Goal: Task Accomplishment & Management: Use online tool/utility

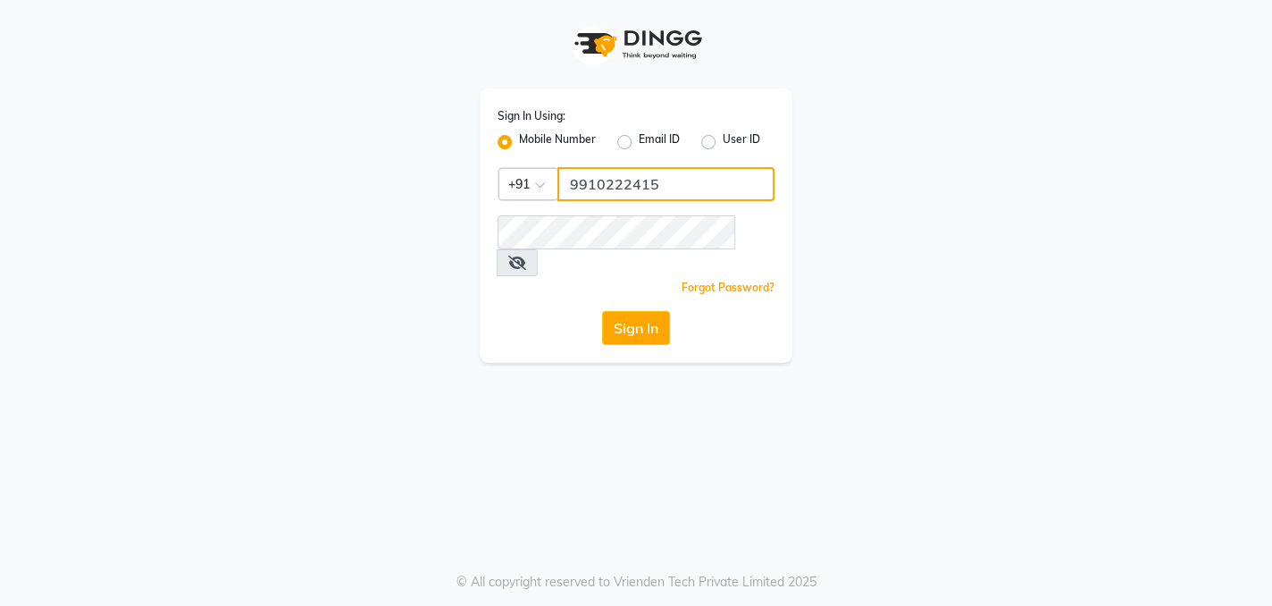
click at [671, 186] on input "9910222415" at bounding box center [666, 184] width 217 height 34
type input "9"
type input "8010919862"
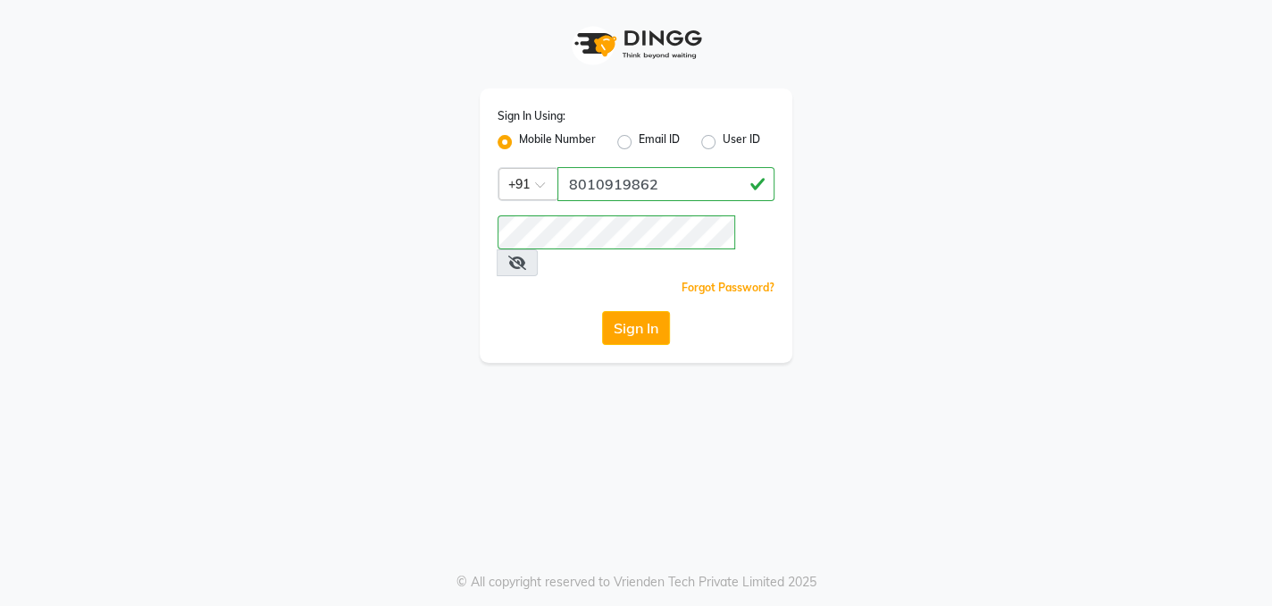
click at [435, 221] on div "Sign In Using: Mobile Number Email ID User ID Country Code × [PHONE_NUMBER] Rem…" at bounding box center [636, 181] width 1019 height 363
click at [612, 311] on button "Sign In" at bounding box center [636, 328] width 68 height 34
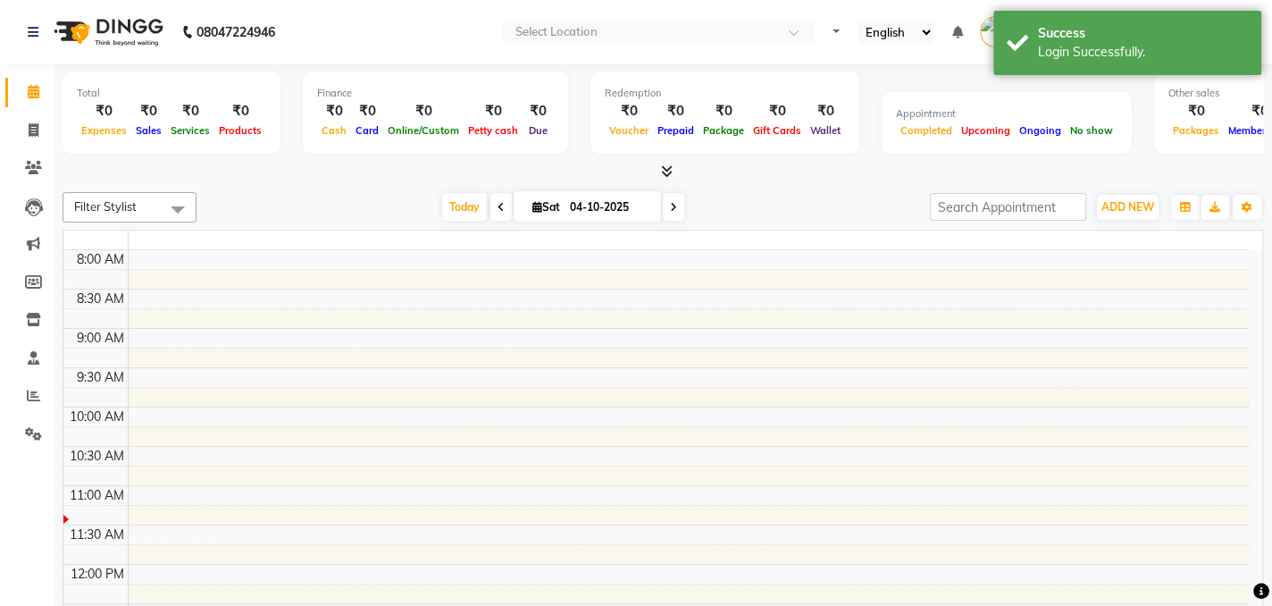
click at [651, 305] on table "8:00 AM 8:30 AM 9:00 AM 9:30 AM 10:00 AM 10:30 AM 11:00 AM 11:30 AM 12:00 PM 12…" at bounding box center [663, 453] width 1201 height 447
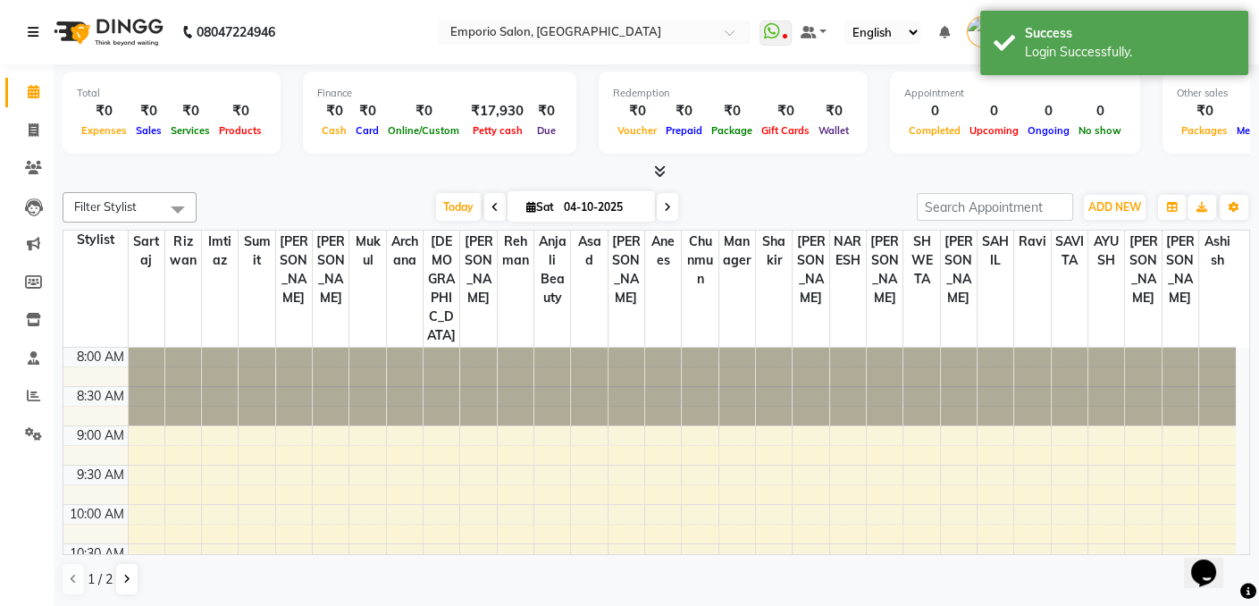
click at [34, 40] on link at bounding box center [37, 32] width 18 height 50
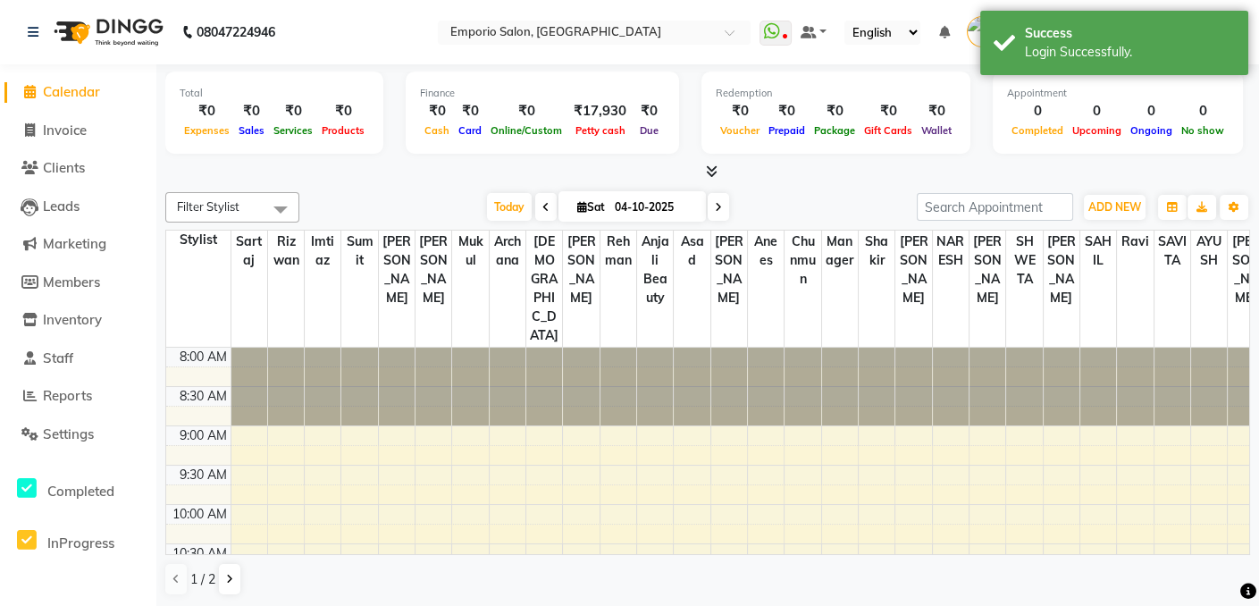
click at [63, 145] on li "Invoice" at bounding box center [78, 131] width 156 height 38
click at [69, 133] on span "Invoice" at bounding box center [65, 130] width 44 height 17
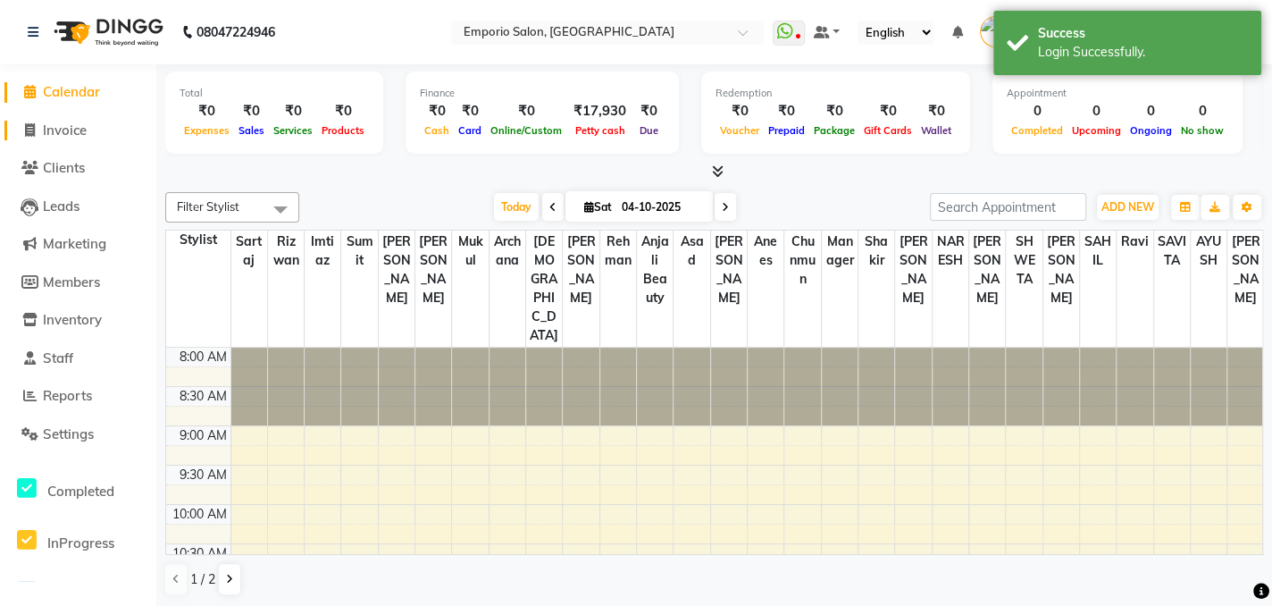
select select "service"
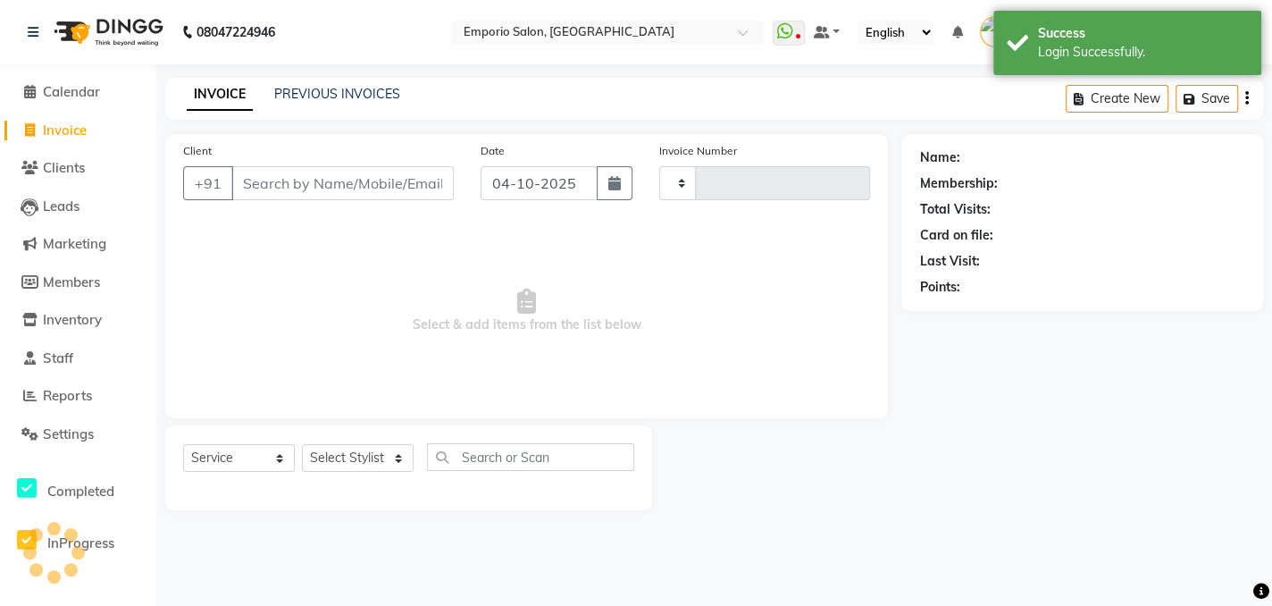
type input "5970"
select select "6332"
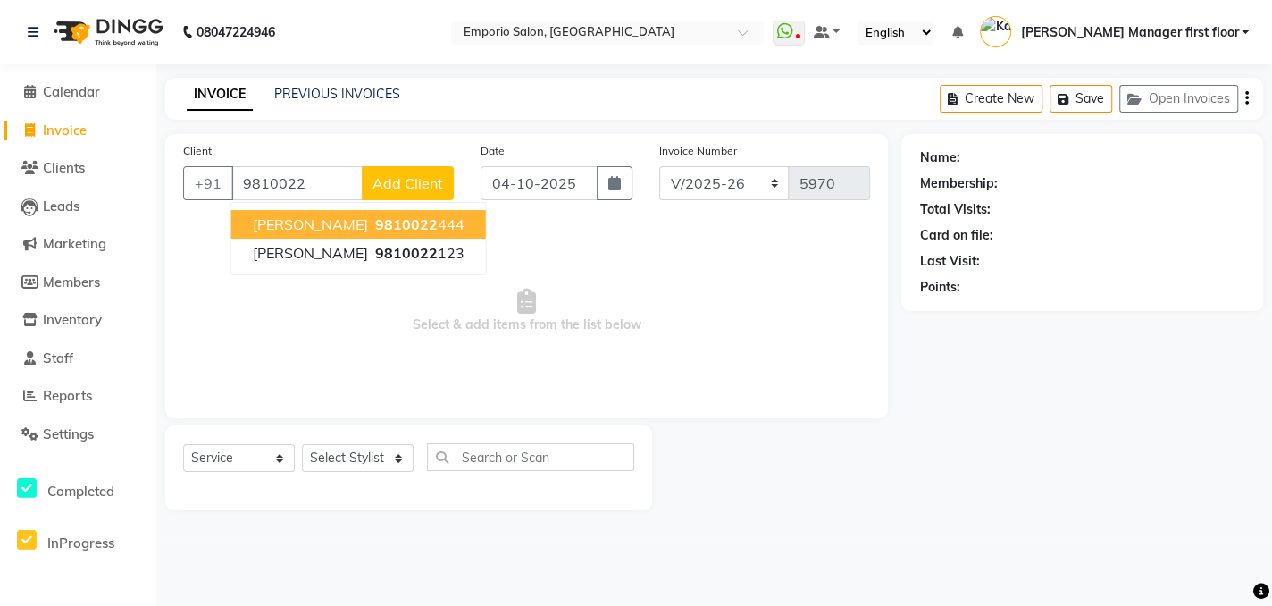
click at [372, 220] on ngb-highlight "9810022 444" at bounding box center [418, 224] width 93 height 18
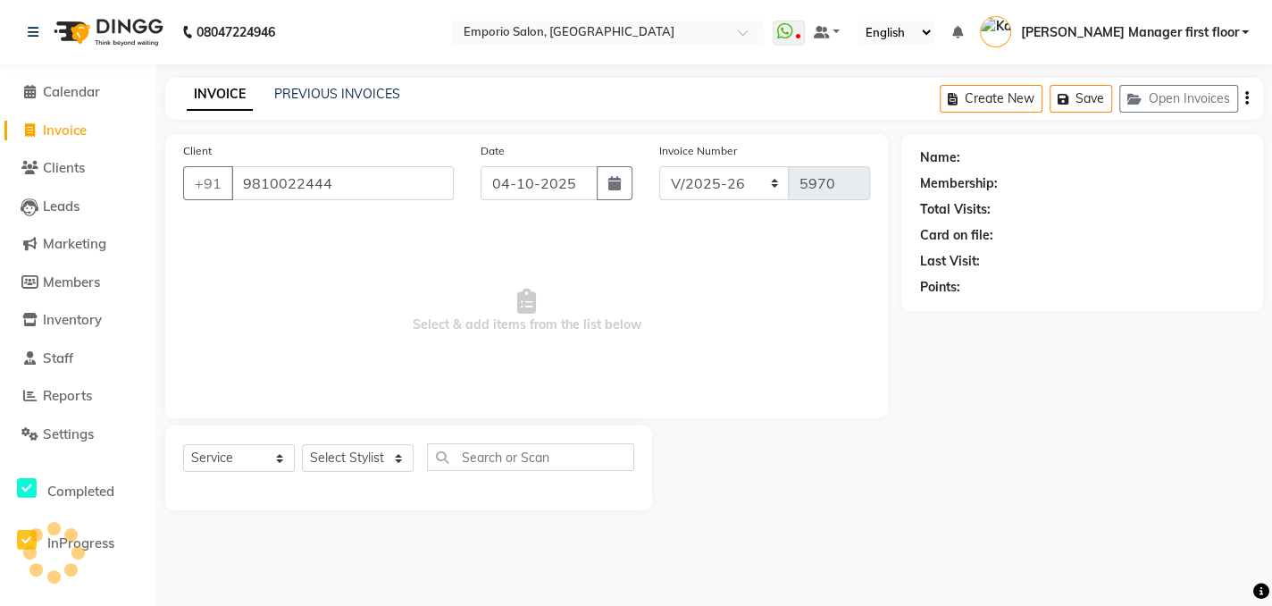
type input "9810022444"
select select "1: Object"
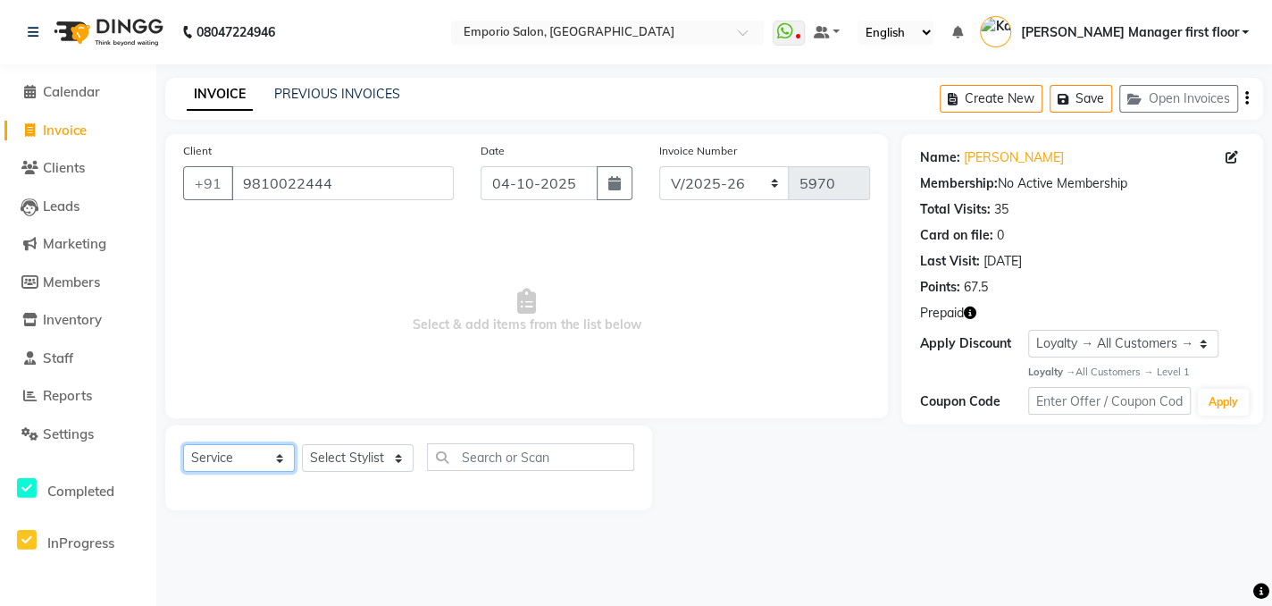
click at [281, 460] on select "Select Service Product Membership Package Voucher Prepaid Gift Card" at bounding box center [239, 458] width 112 height 28
select select "P"
click at [183, 444] on select "Select Service Product Membership Package Voucher Prepaid Gift Card" at bounding box center [239, 458] width 112 height 28
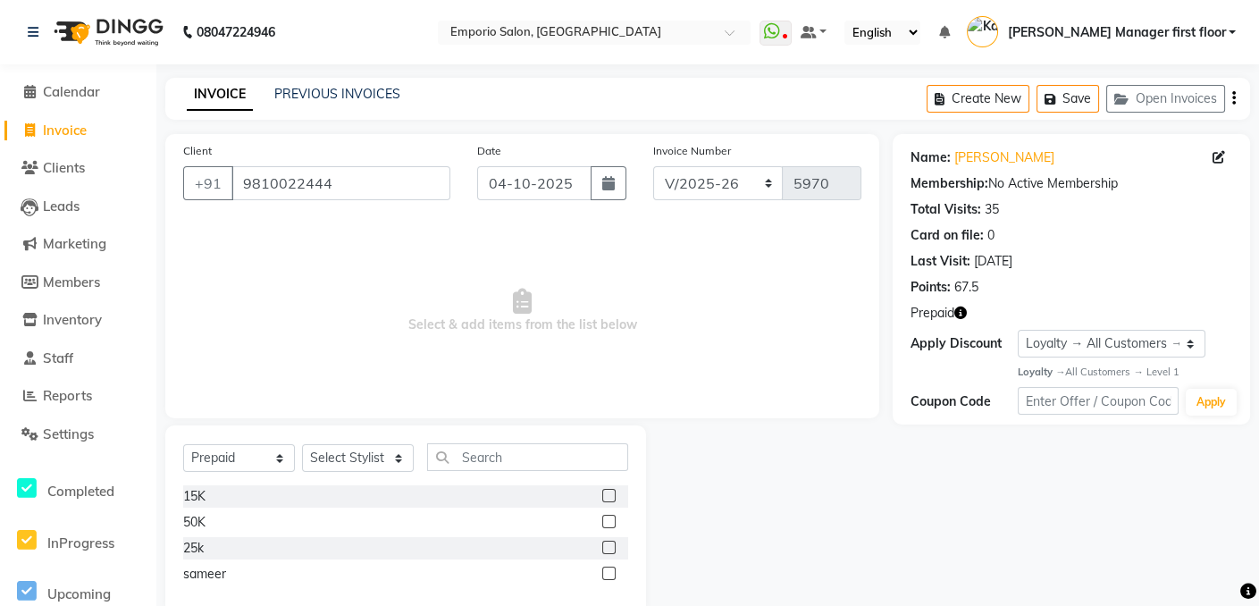
click at [608, 494] on label at bounding box center [608, 495] width 13 height 13
click at [608, 494] on input "checkbox" at bounding box center [608, 497] width 12 height 12
checkbox input "false"
click at [397, 455] on select "Select Stylist [PERSON_NAME] beauty Archana [PERSON_NAME] [PERSON_NAME] [PERSON…" at bounding box center [358, 458] width 112 height 28
select select "60240"
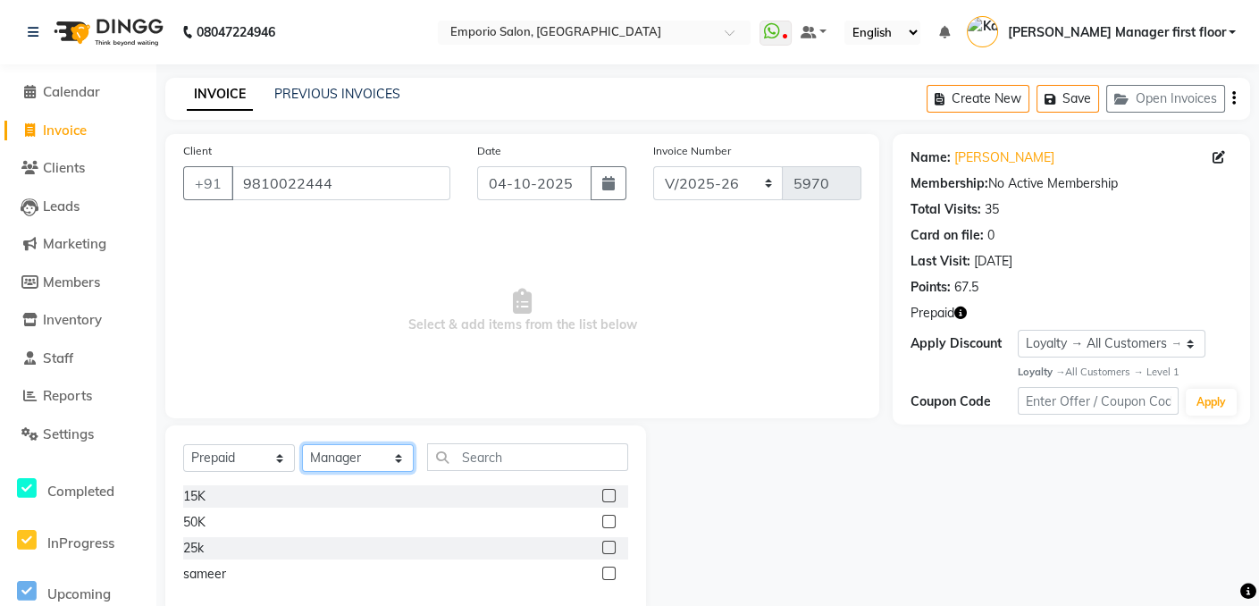
click at [302, 444] on select "Select Stylist [PERSON_NAME] beauty Archana [PERSON_NAME] [PERSON_NAME] [PERSON…" at bounding box center [358, 458] width 112 height 28
click at [608, 495] on label at bounding box center [608, 495] width 13 height 13
click at [608, 495] on input "checkbox" at bounding box center [608, 497] width 12 height 12
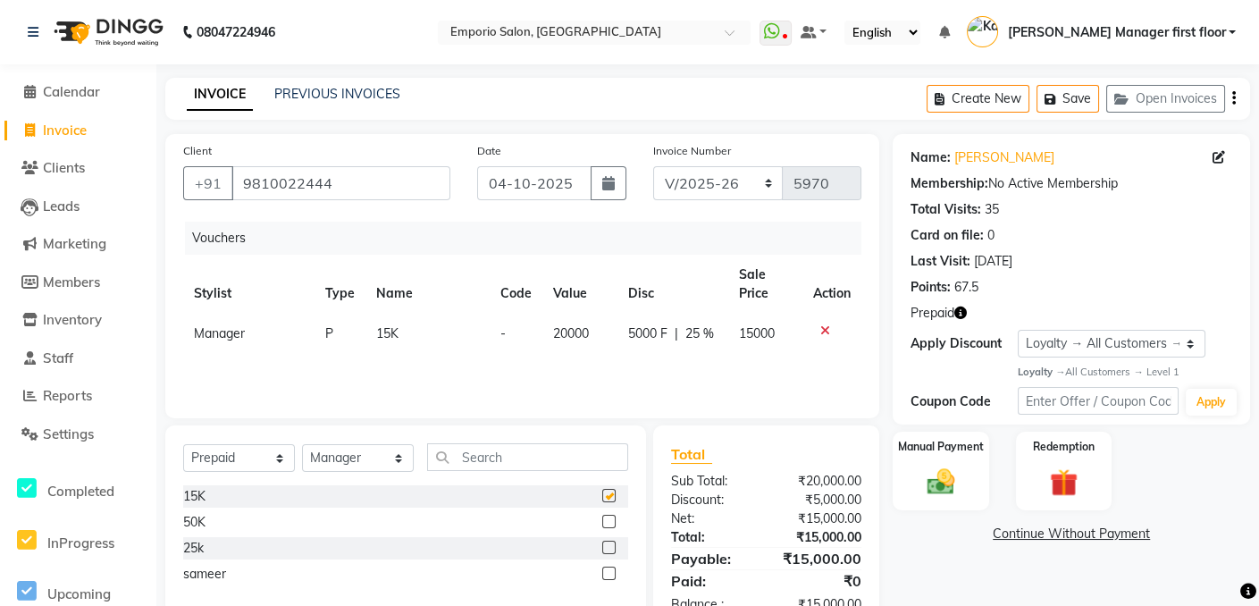
checkbox input "false"
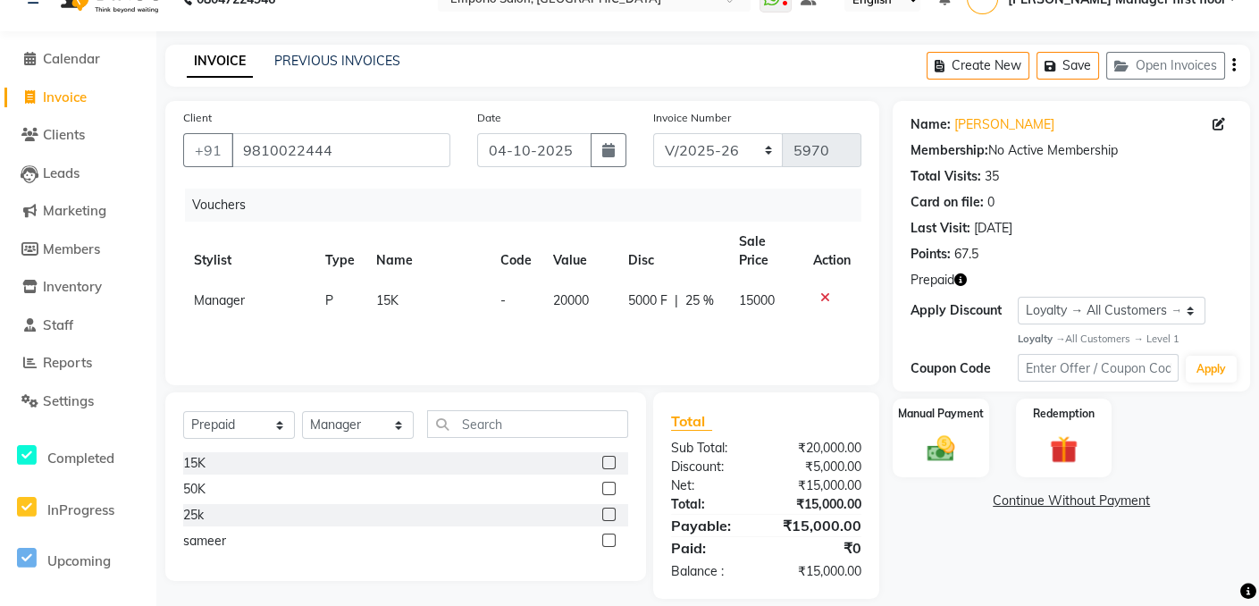
scroll to position [51, 0]
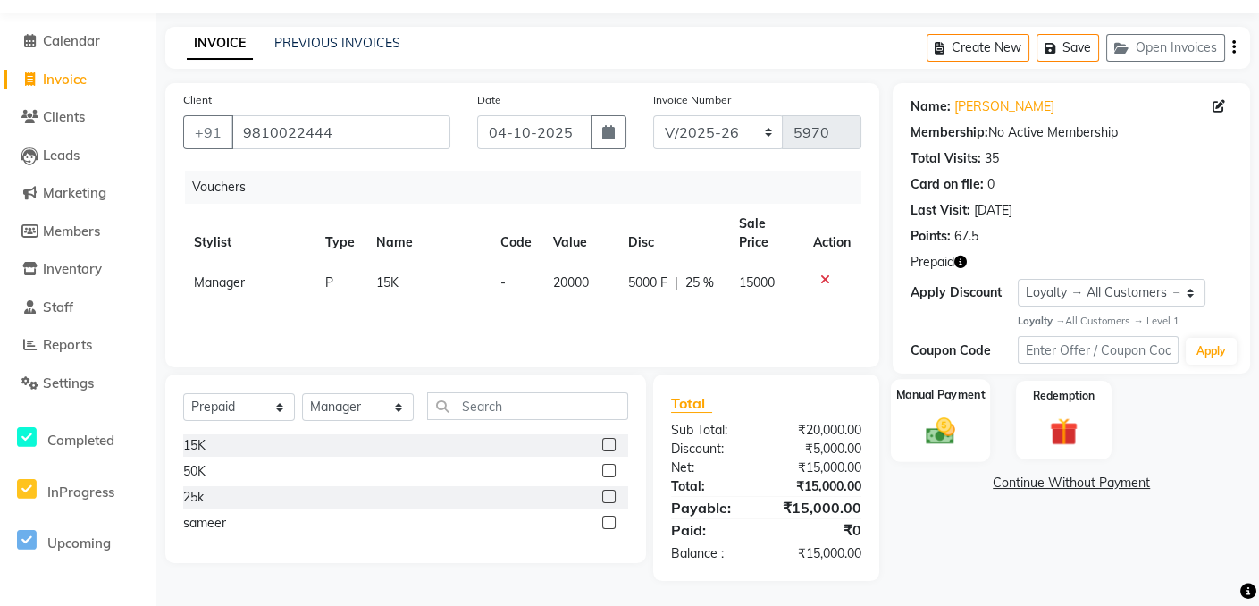
click at [947, 433] on img at bounding box center [941, 431] width 47 height 33
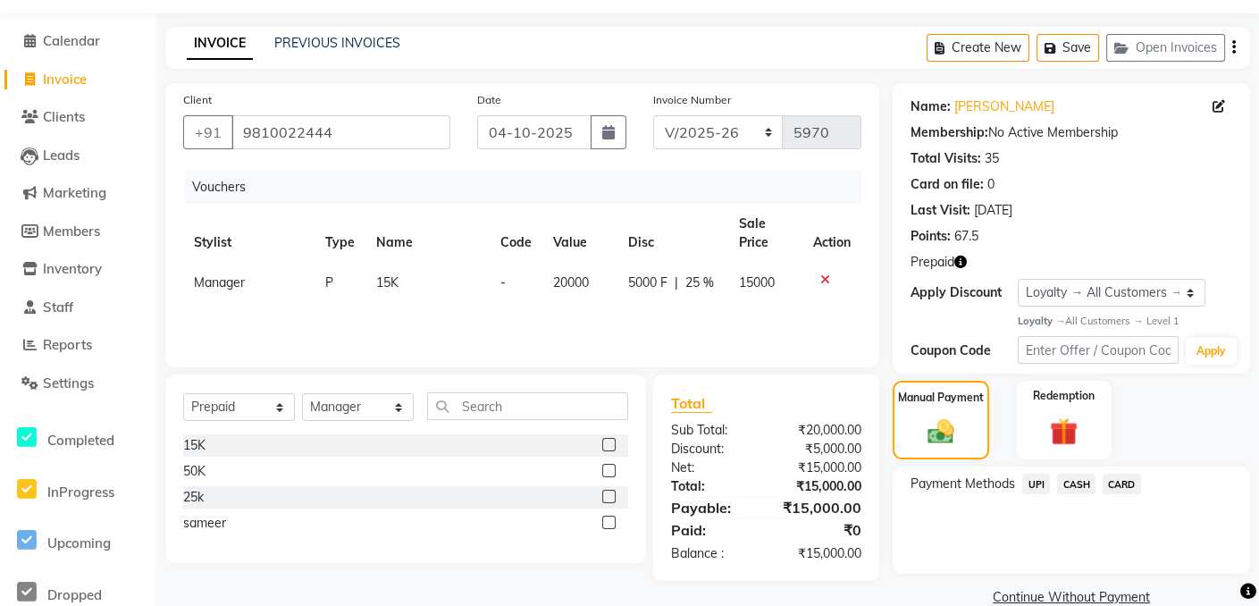
click at [1079, 482] on span "CASH" at bounding box center [1076, 484] width 38 height 21
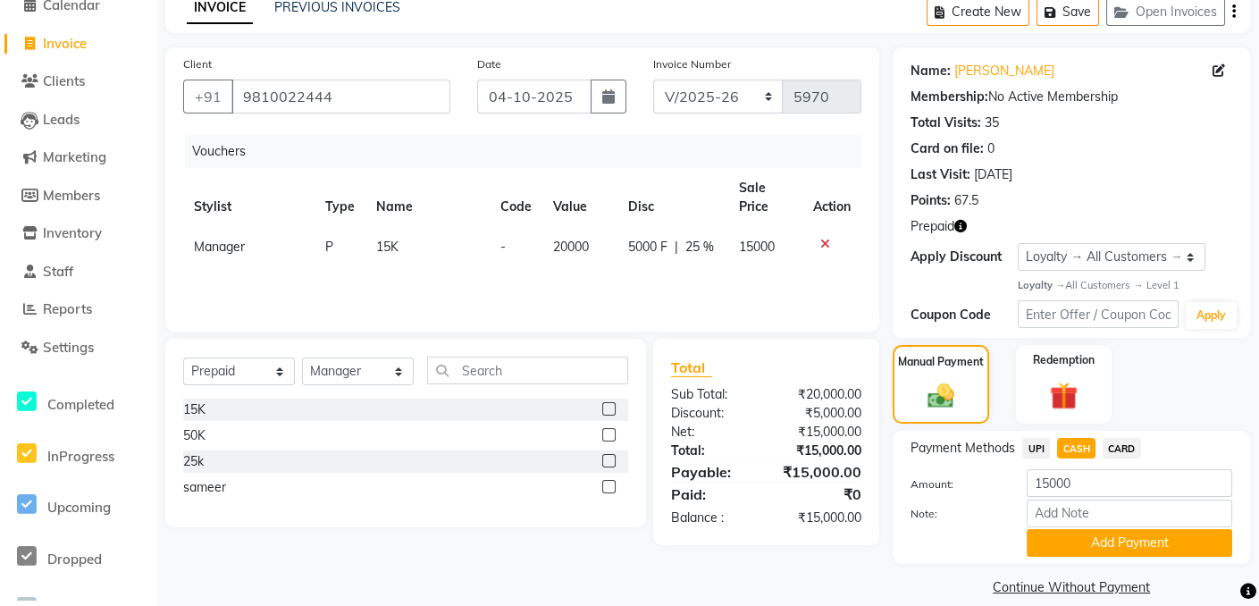
scroll to position [107, 0]
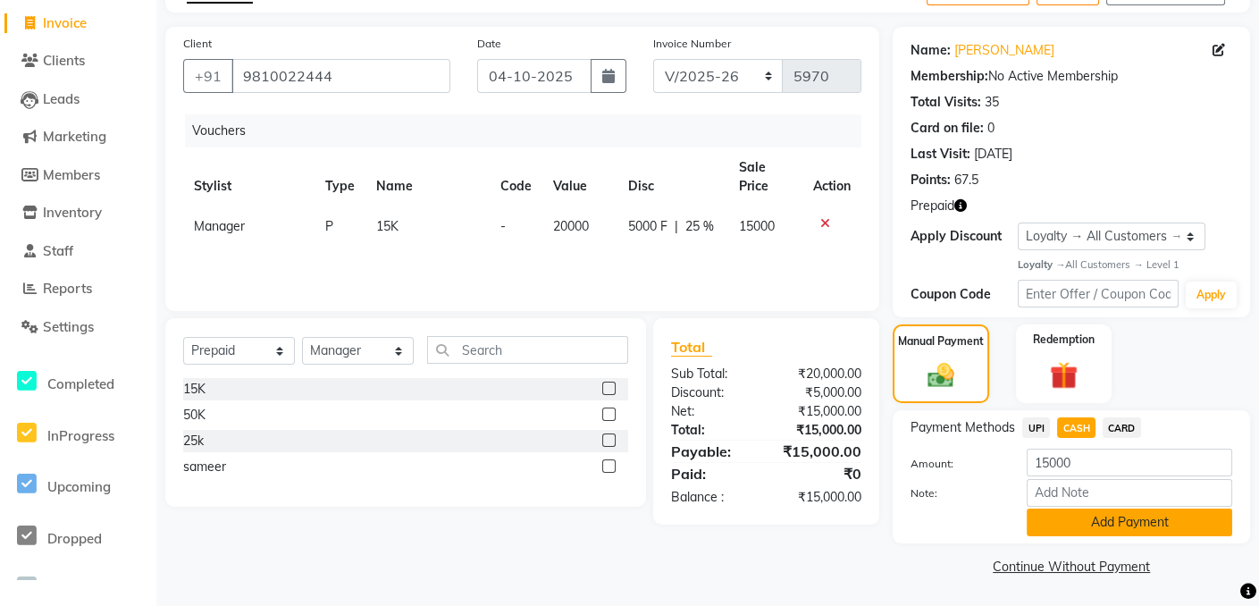
click at [1086, 524] on button "Add Payment" at bounding box center [1129, 522] width 205 height 28
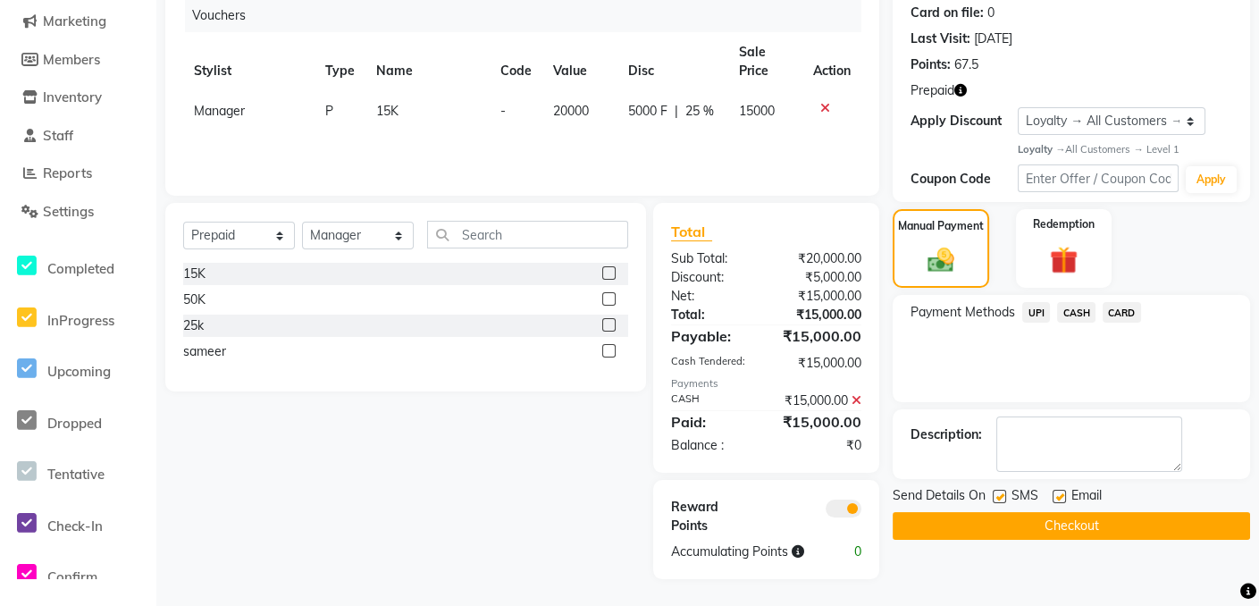
scroll to position [258, 0]
click at [1033, 512] on button "Checkout" at bounding box center [1071, 526] width 357 height 28
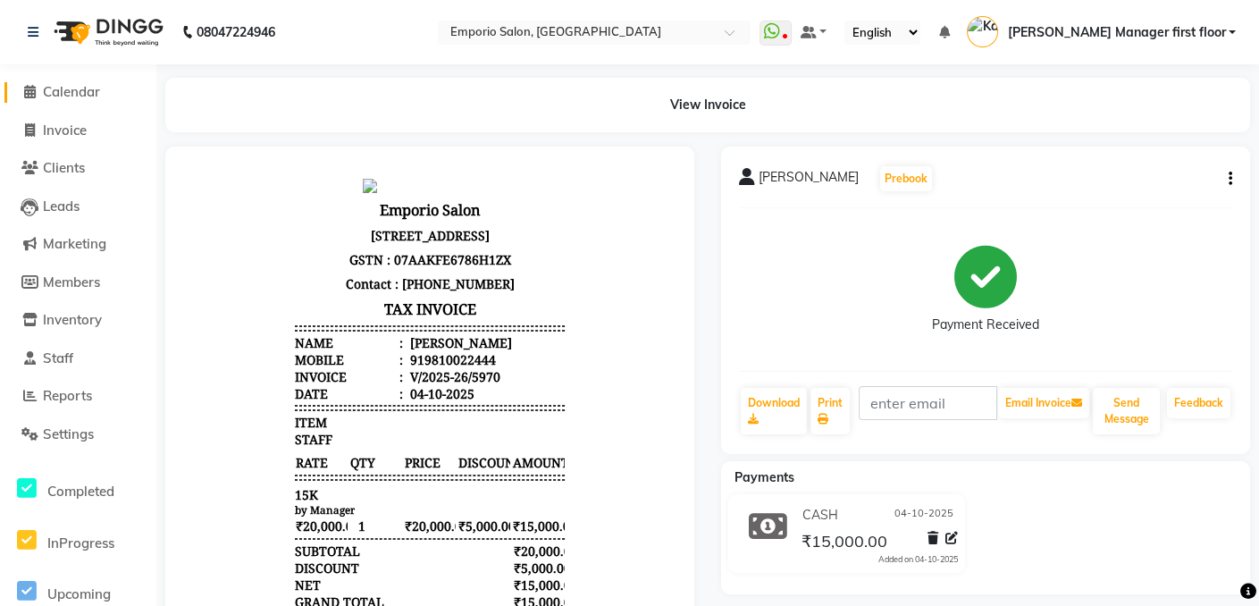
click at [68, 88] on span "Calendar" at bounding box center [71, 91] width 57 height 17
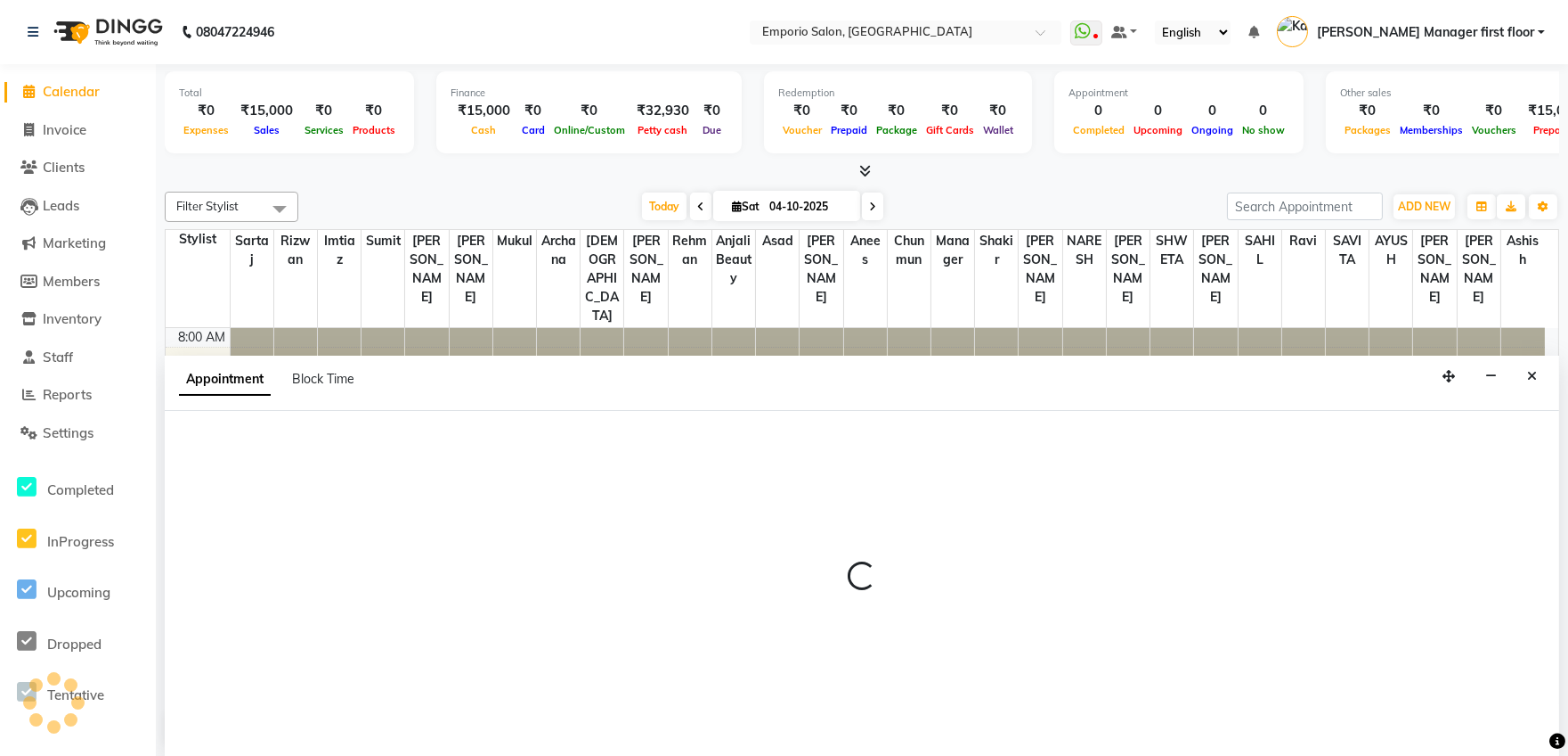
select select "58141"
select select "tentative"
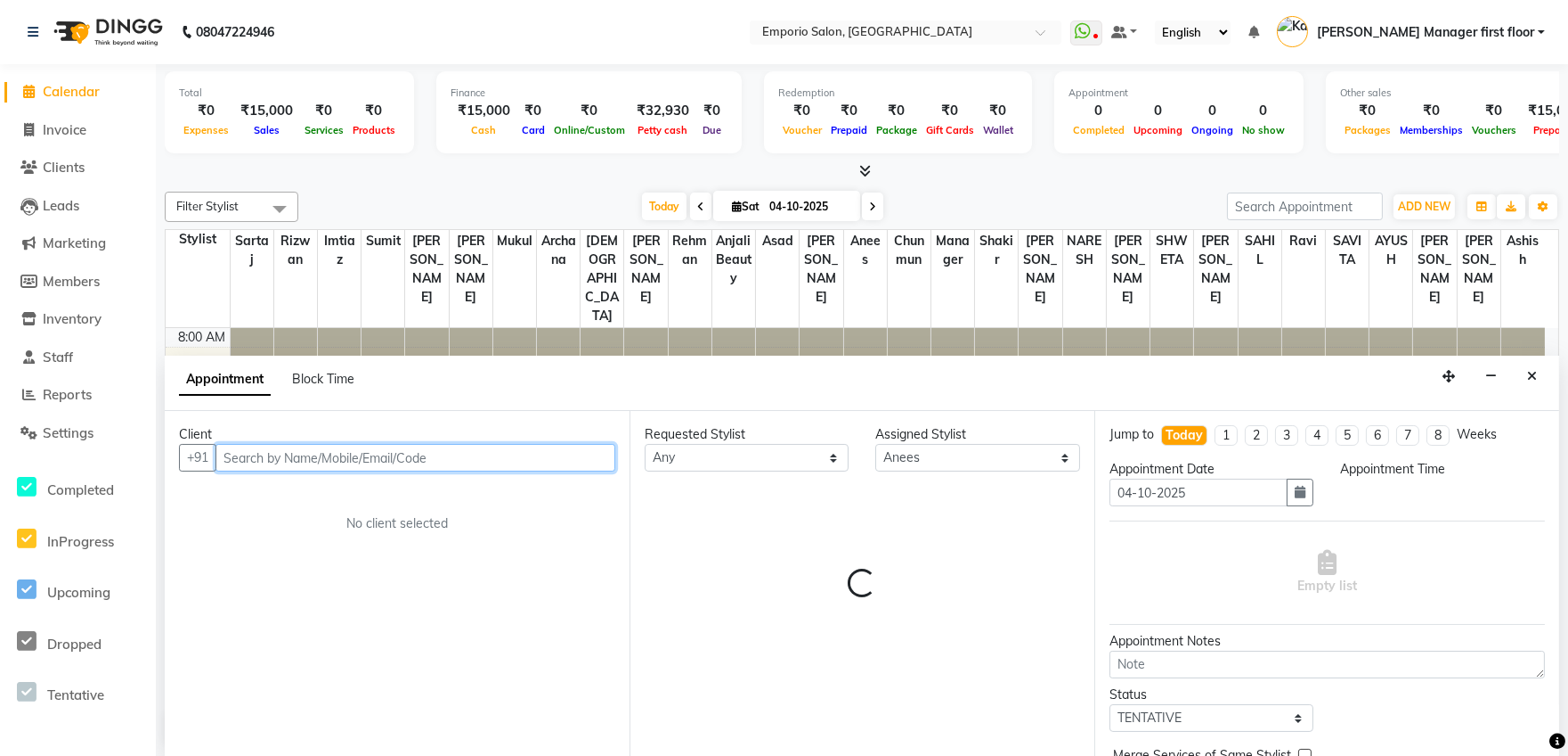
select select "645"
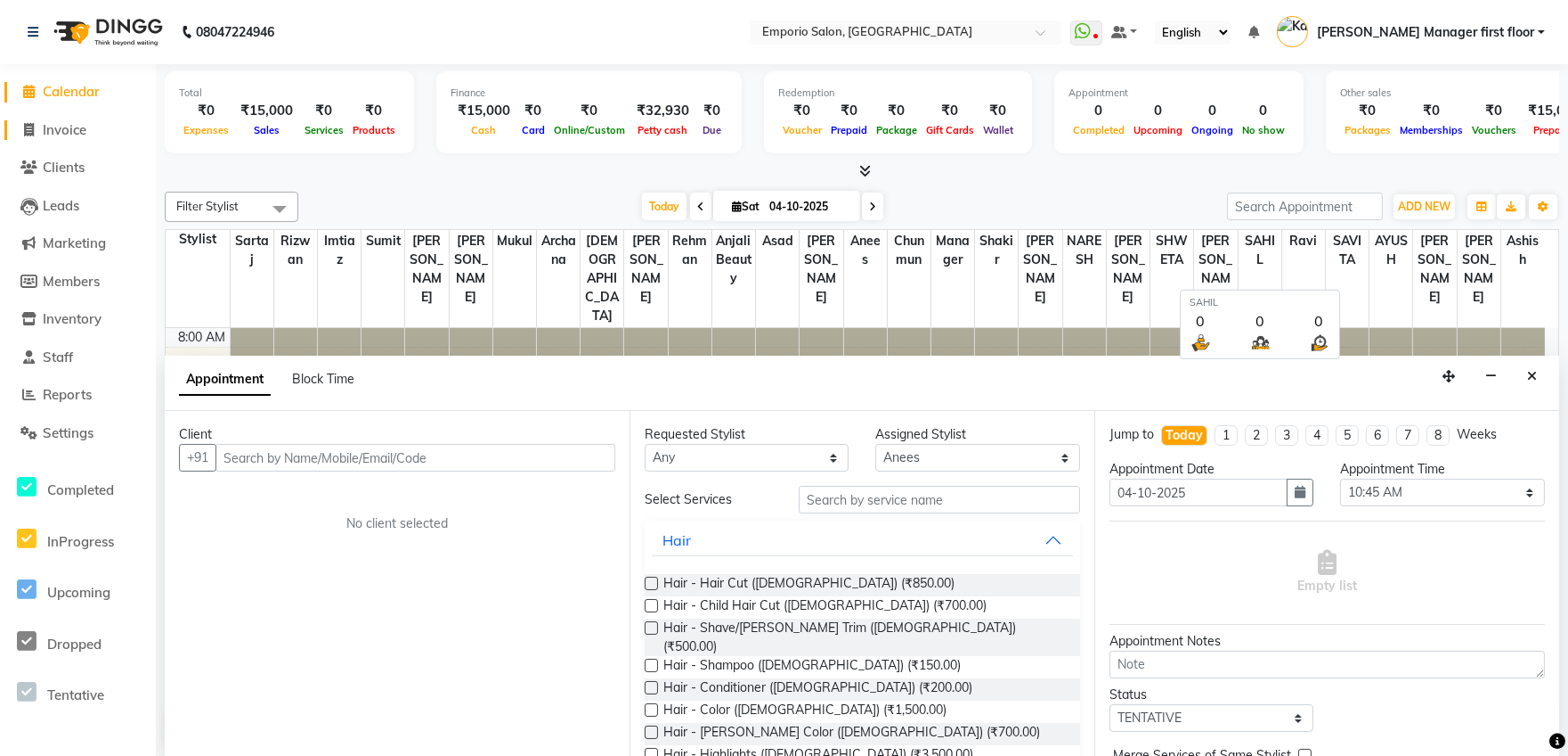
click at [82, 122] on span "Invoice" at bounding box center [65, 130] width 44 height 17
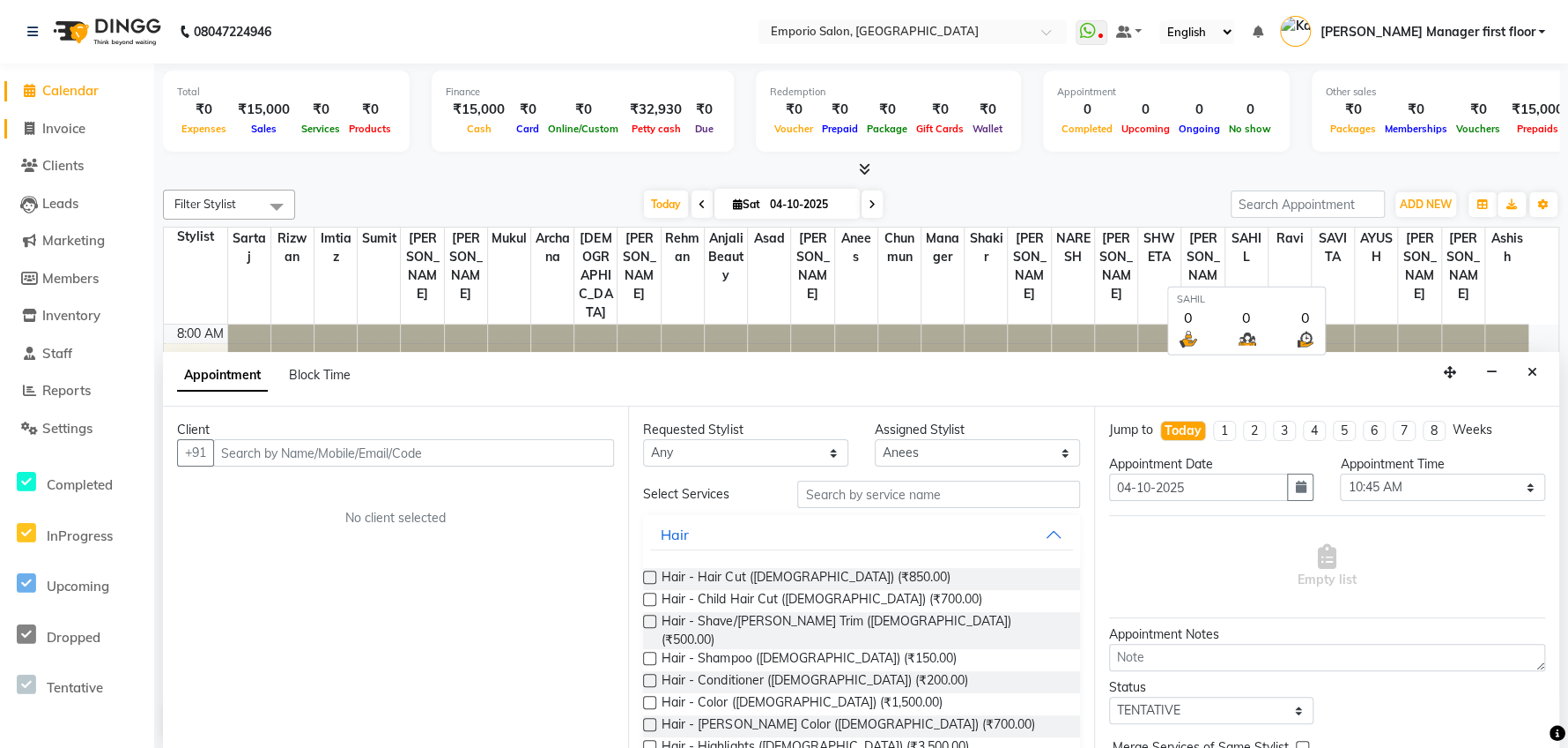
select select "service"
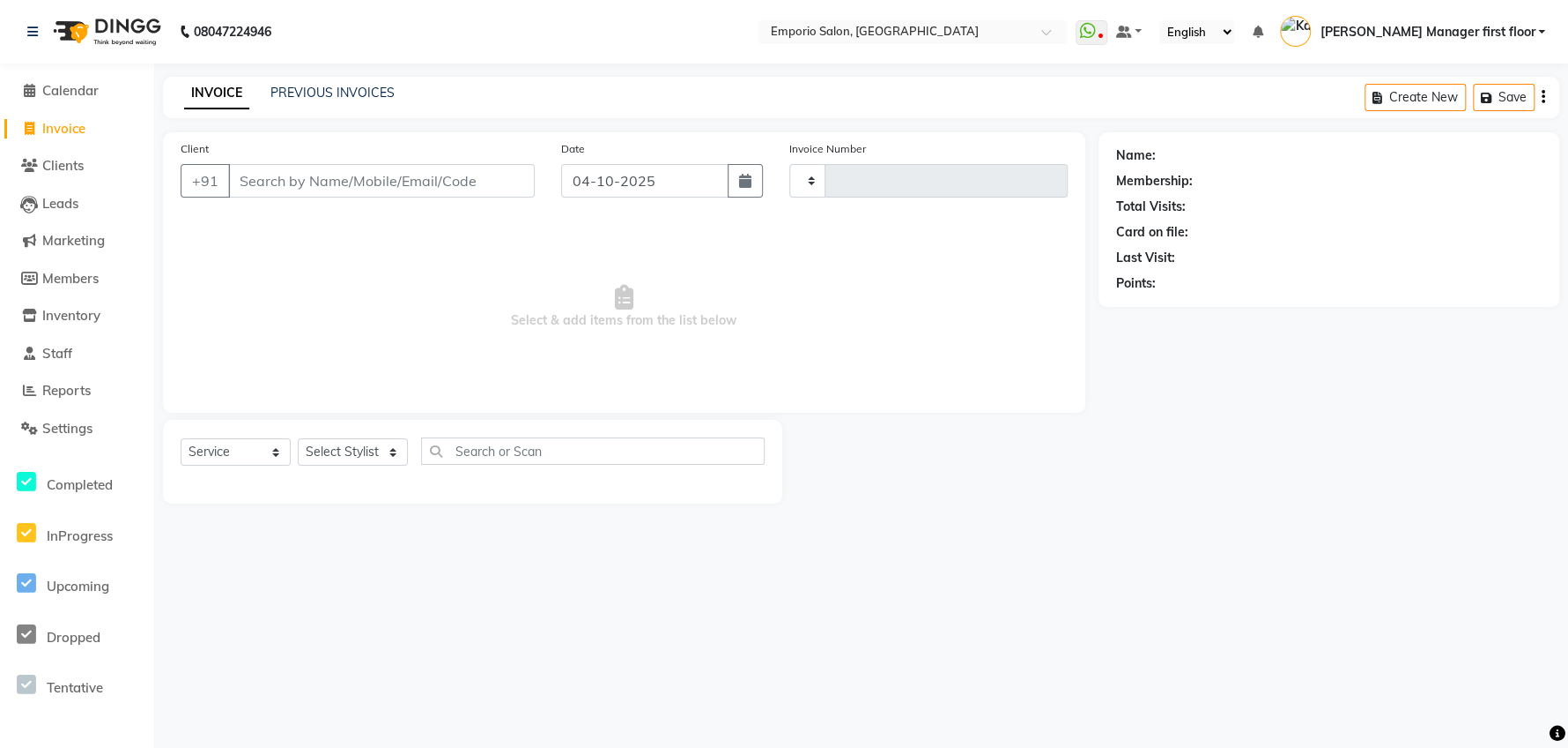
type input "5971"
select select "6332"
click at [347, 178] on input "Client" at bounding box center [381, 181] width 307 height 34
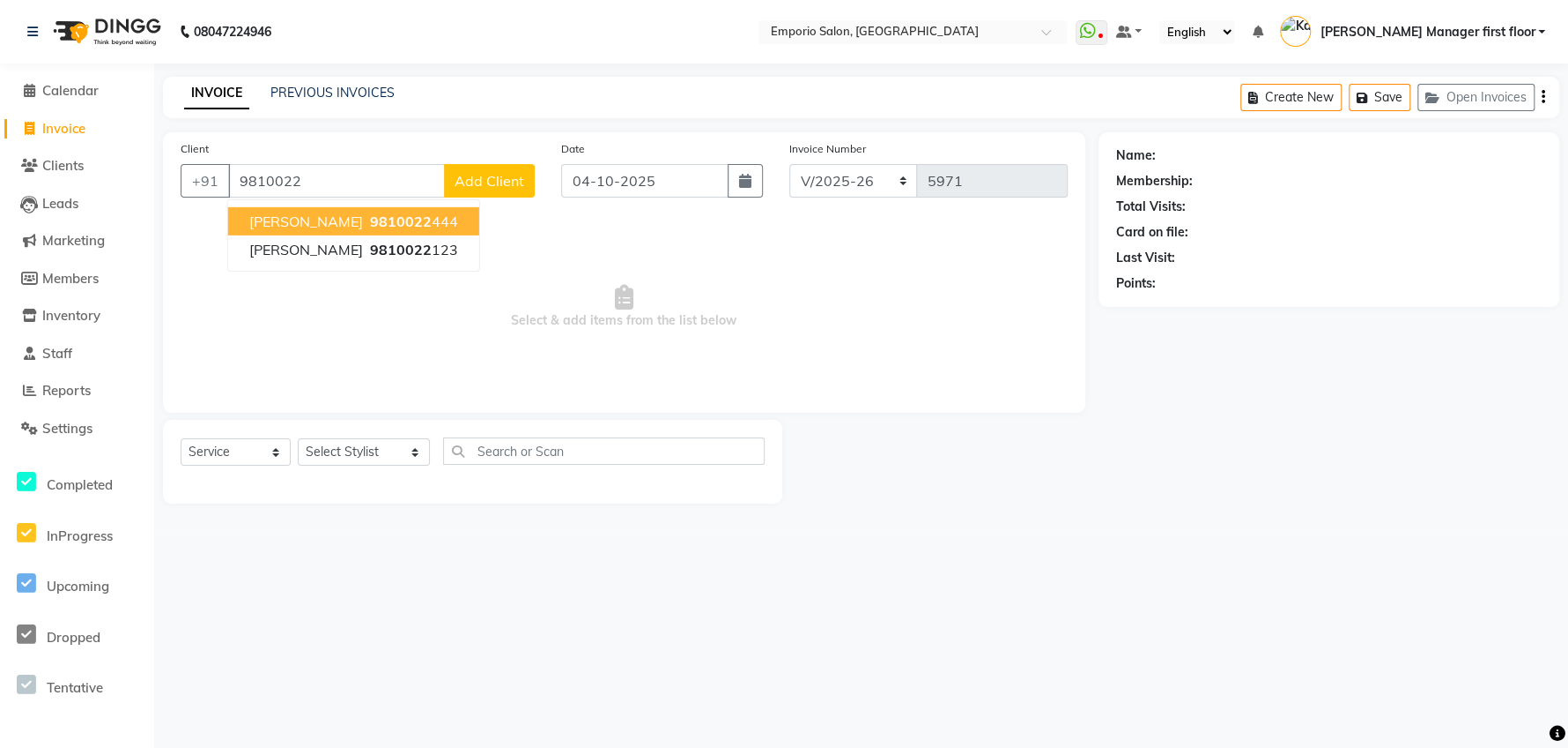
click at [399, 220] on ngb-highlight "9810022 444" at bounding box center [412, 221] width 92 height 18
type input "9810022444"
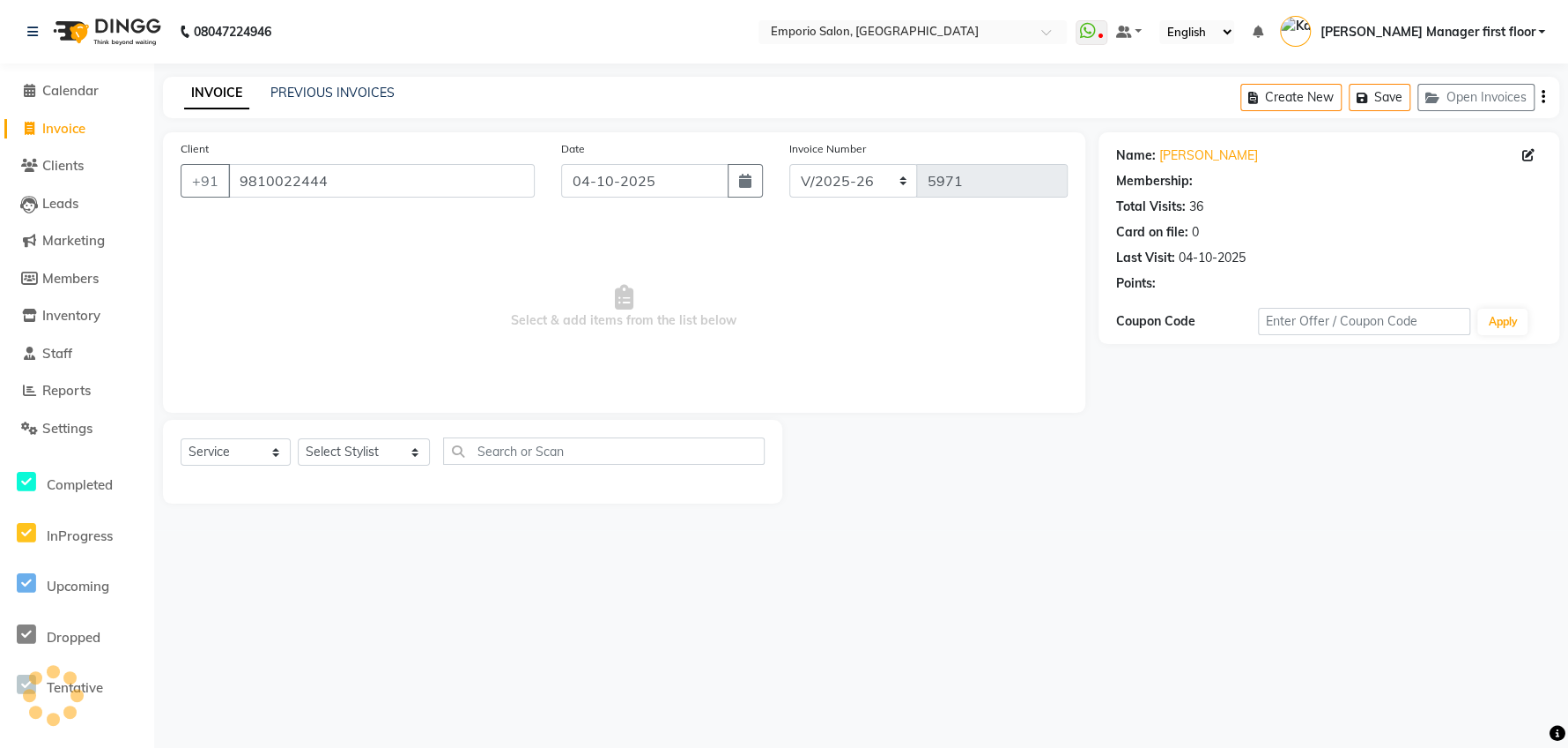
select select "1: Object"
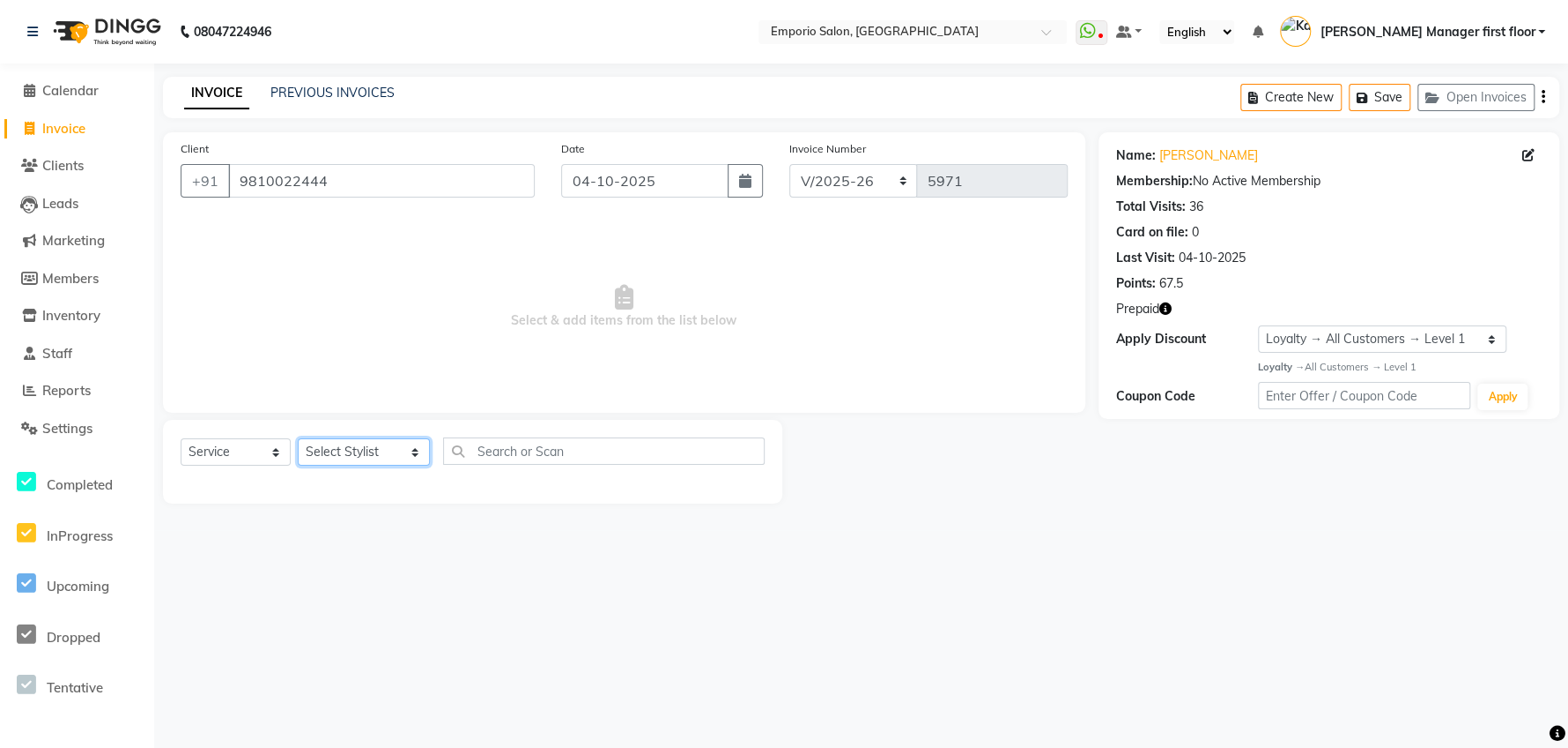
click at [398, 443] on select "Select Stylist [PERSON_NAME] beauty Archana [PERSON_NAME] [PERSON_NAME] [PERSON…" at bounding box center [364, 452] width 132 height 28
select select "47501"
click at [298, 438] on select "Select Stylist [PERSON_NAME] beauty Archana [PERSON_NAME] [PERSON_NAME] [PERSON…" at bounding box center [364, 452] width 132 height 28
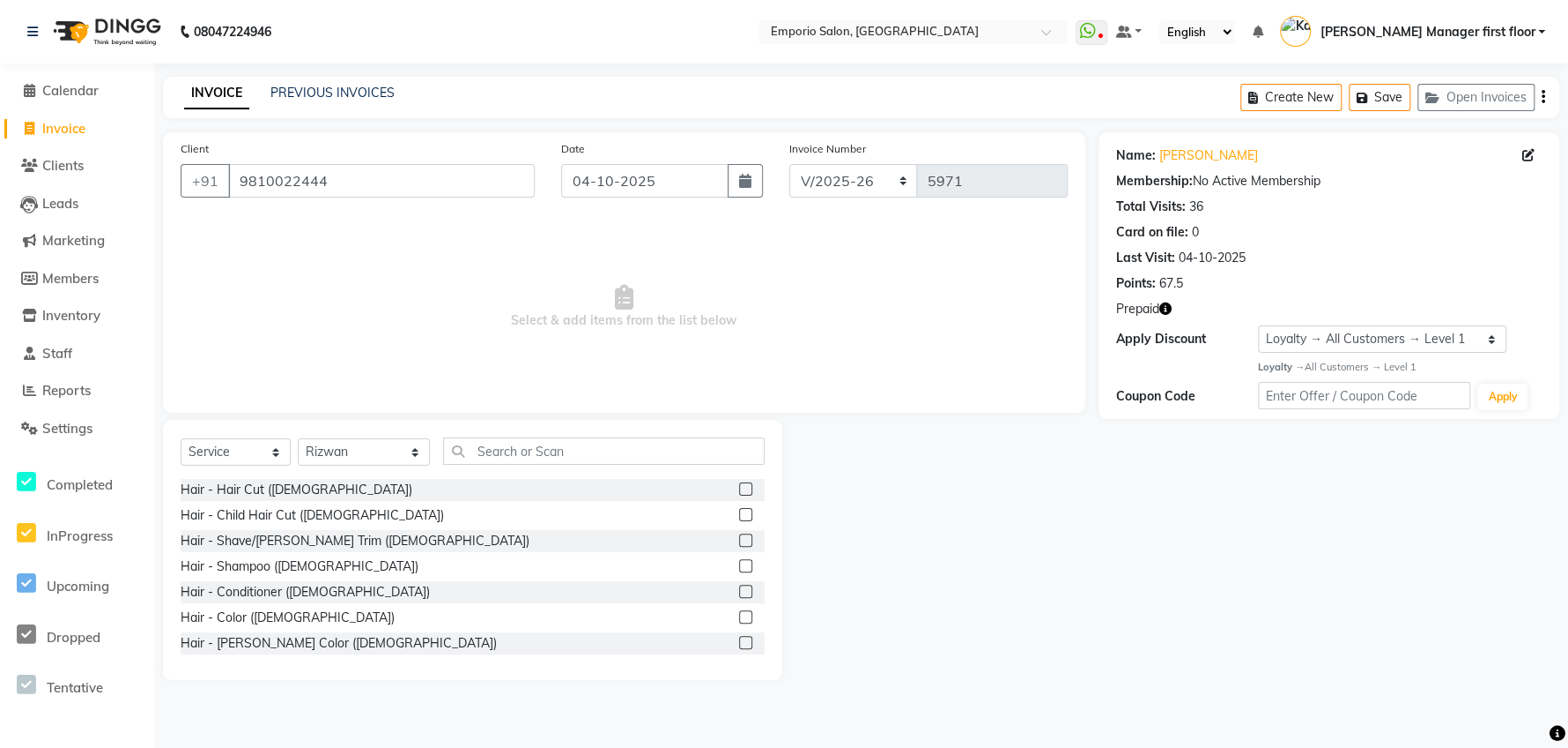
click at [740, 597] on label at bounding box center [746, 616] width 13 height 13
click at [740, 597] on input "checkbox" at bounding box center [746, 618] width 12 height 12
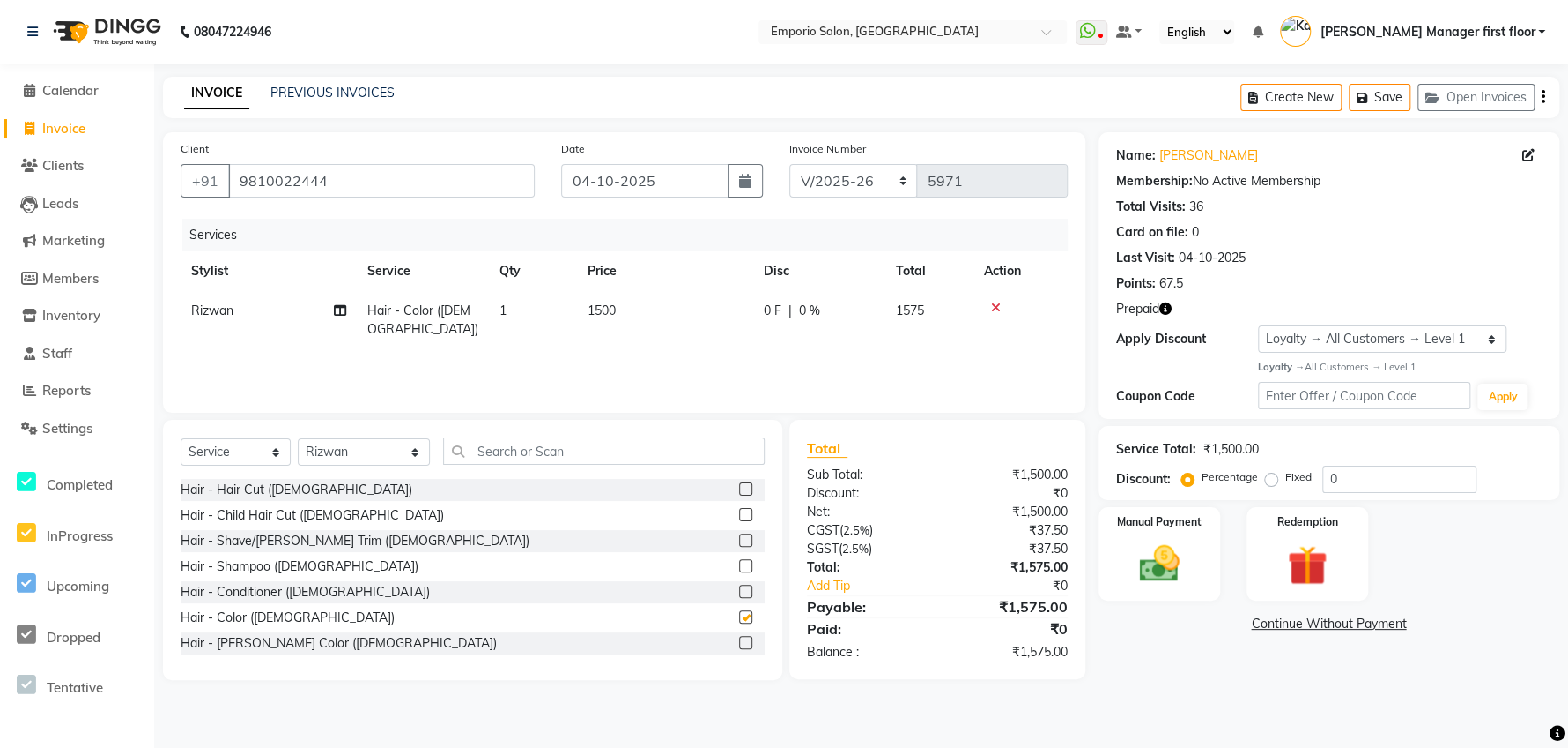
checkbox input "false"
click at [390, 446] on select "Select Stylist [PERSON_NAME] beauty Archana [PERSON_NAME] [PERSON_NAME] [PERSON…" at bounding box center [364, 452] width 132 height 28
select select "47508"
click at [298, 438] on select "Select Stylist [PERSON_NAME] beauty Archana [PERSON_NAME] [PERSON_NAME] [PERSON…" at bounding box center [364, 452] width 132 height 28
click at [484, 445] on input "text" at bounding box center [604, 451] width 321 height 28
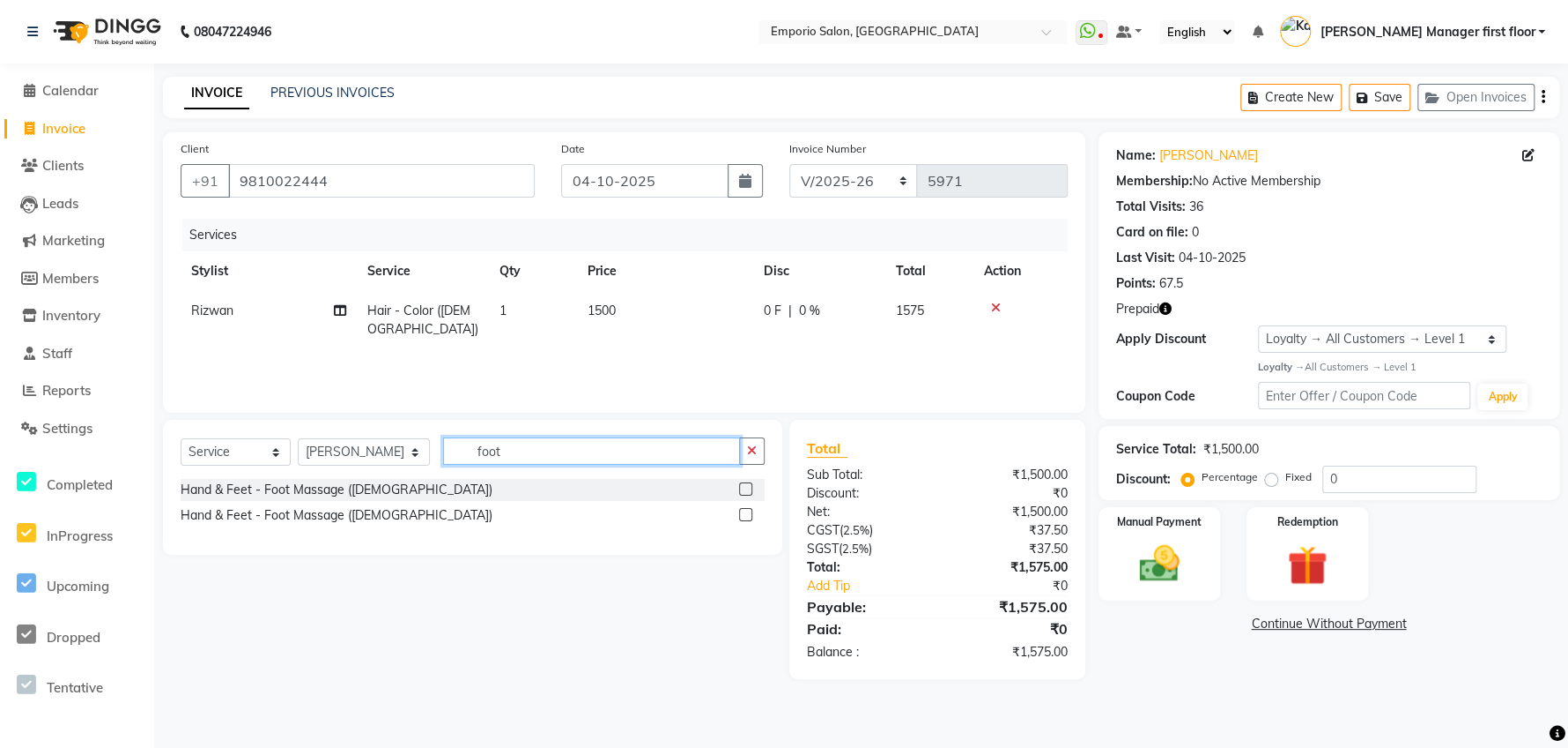
type input "foot"
click at [747, 488] on label at bounding box center [746, 488] width 13 height 13
click at [747, 488] on input "checkbox" at bounding box center [746, 490] width 12 height 12
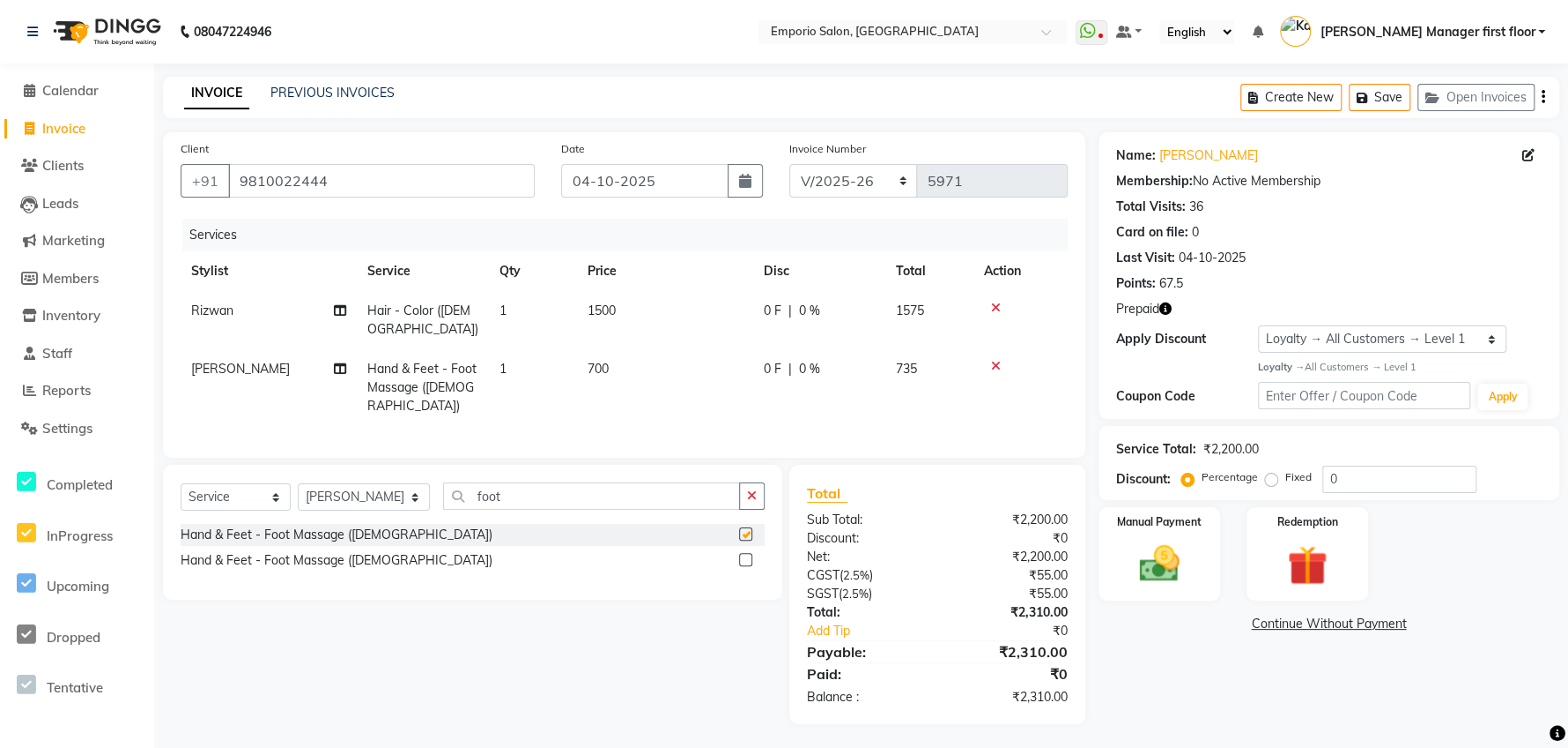
checkbox input "false"
click at [751, 489] on icon "button" at bounding box center [752, 495] width 10 height 13
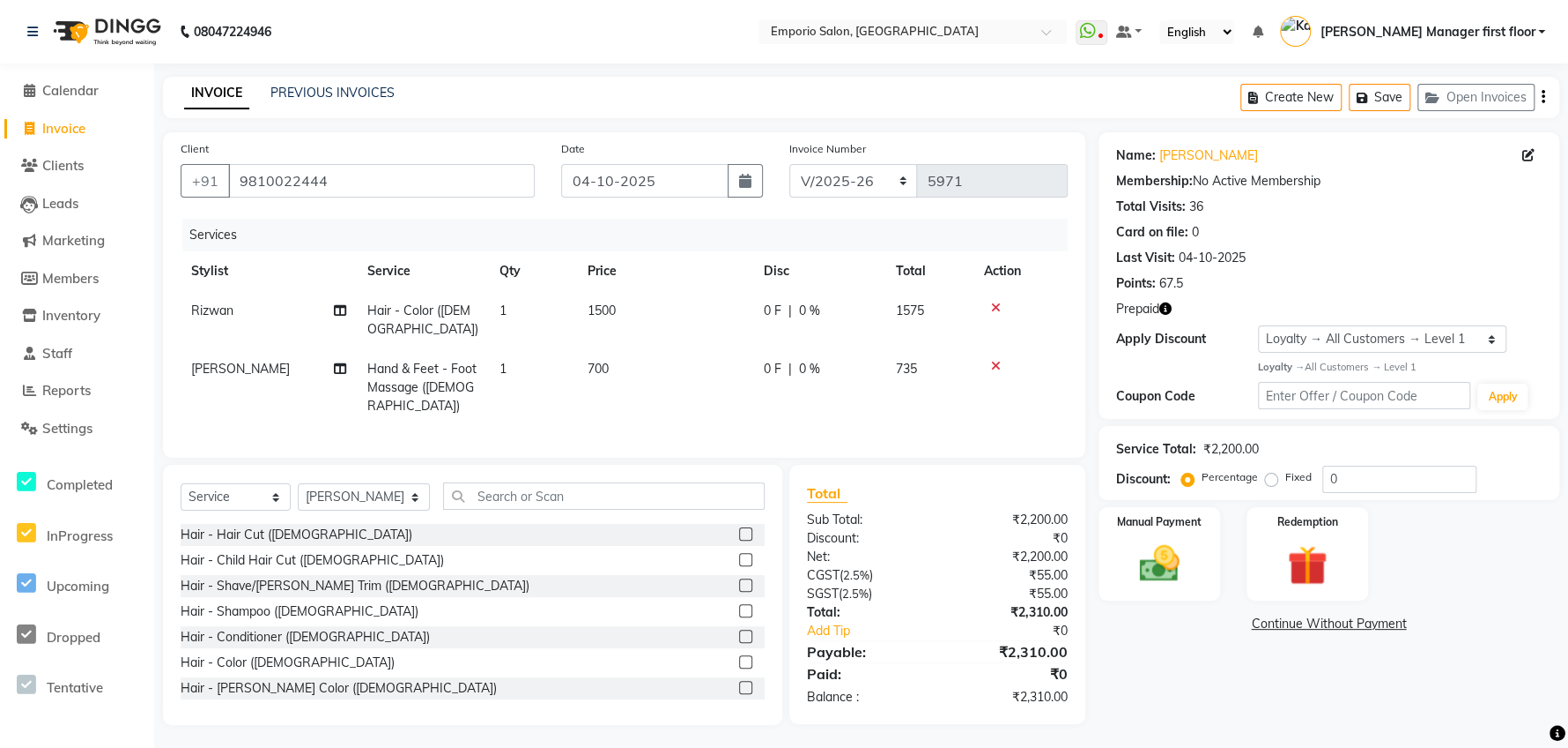
click at [740, 578] on label at bounding box center [746, 584] width 13 height 13
click at [740, 580] on input "checkbox" at bounding box center [746, 586] width 12 height 12
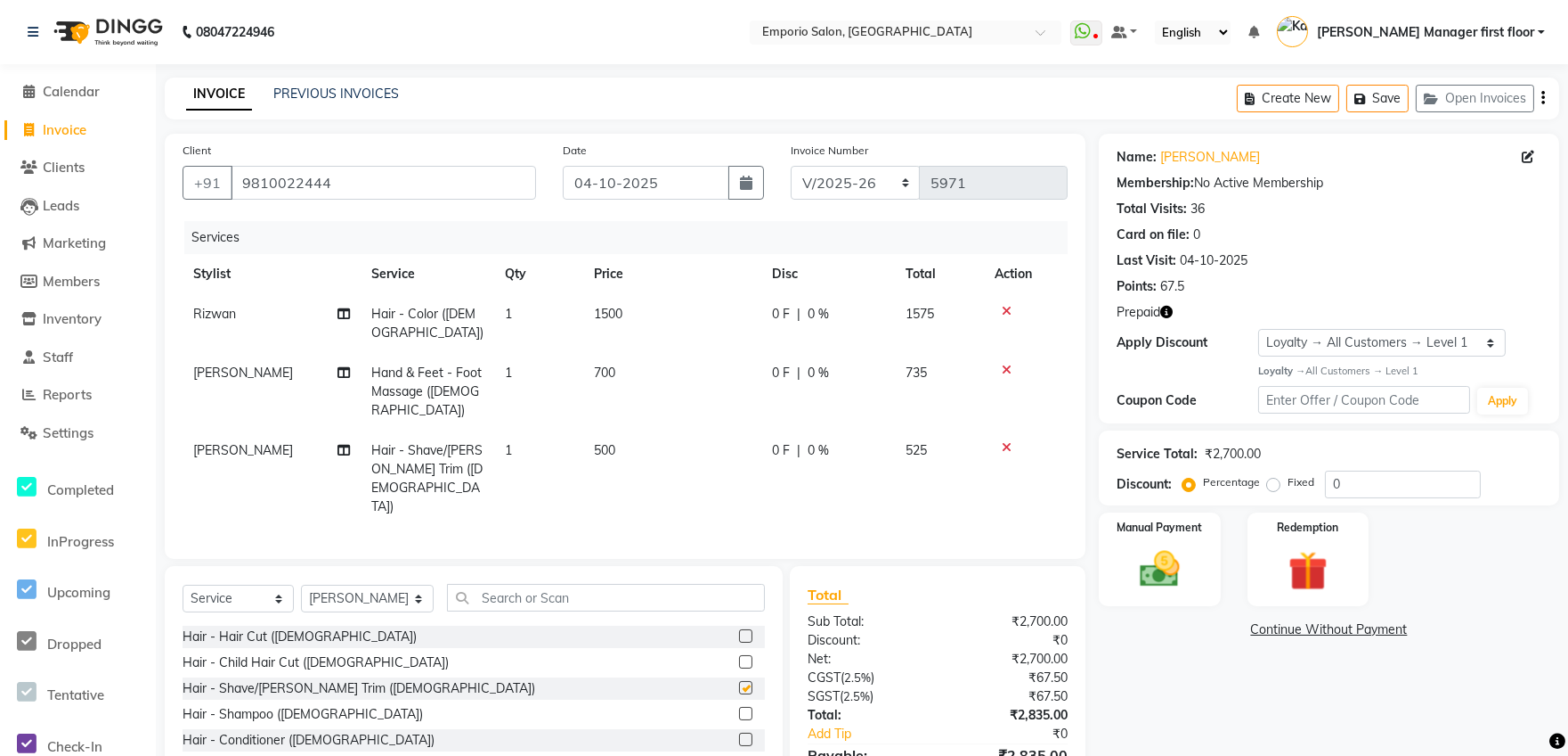
checkbox input "false"
click at [1267, 572] on img at bounding box center [1308, 571] width 67 height 52
click at [1267, 603] on span "Prepaid 2" at bounding box center [1417, 632] width 58 height 21
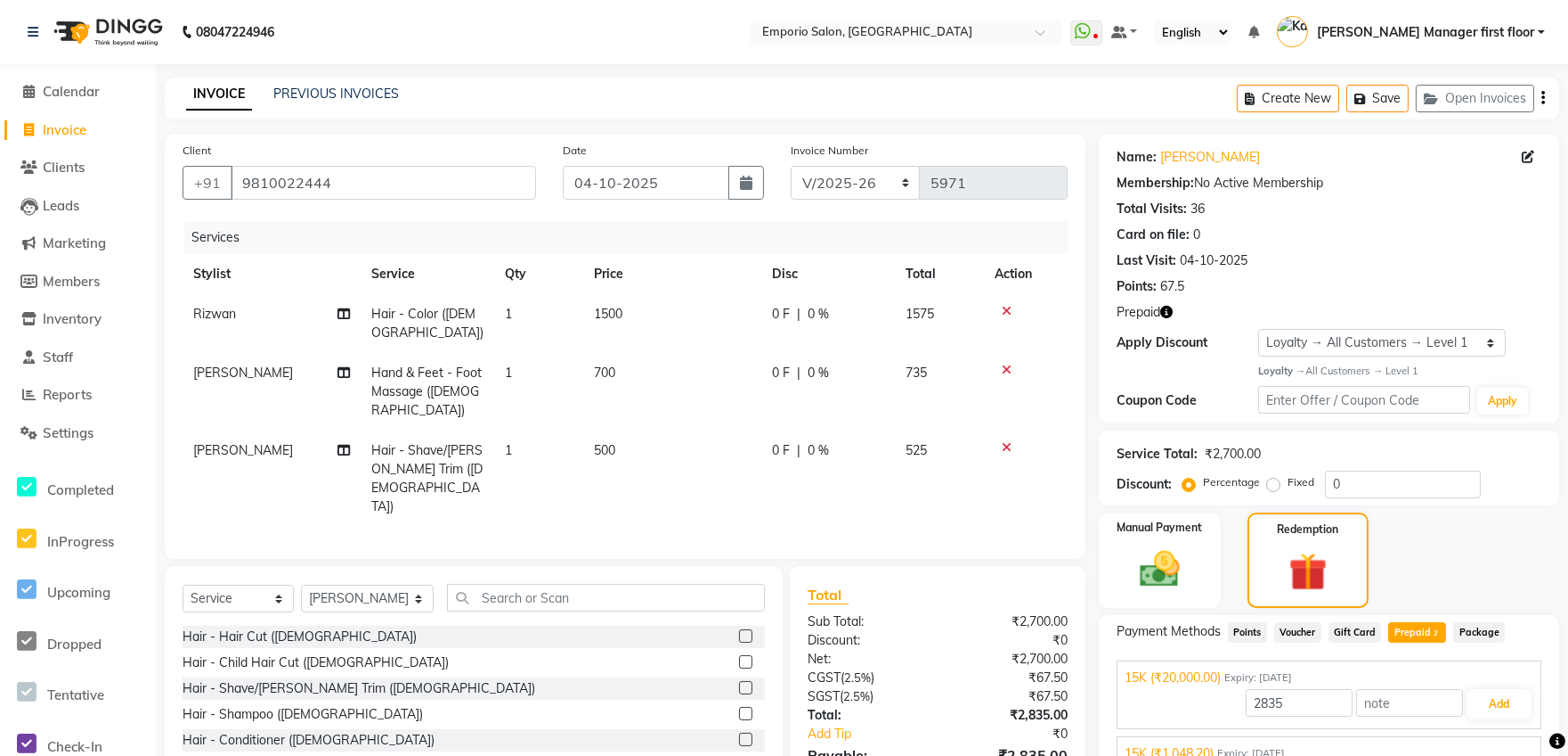
scroll to position [84, 0]
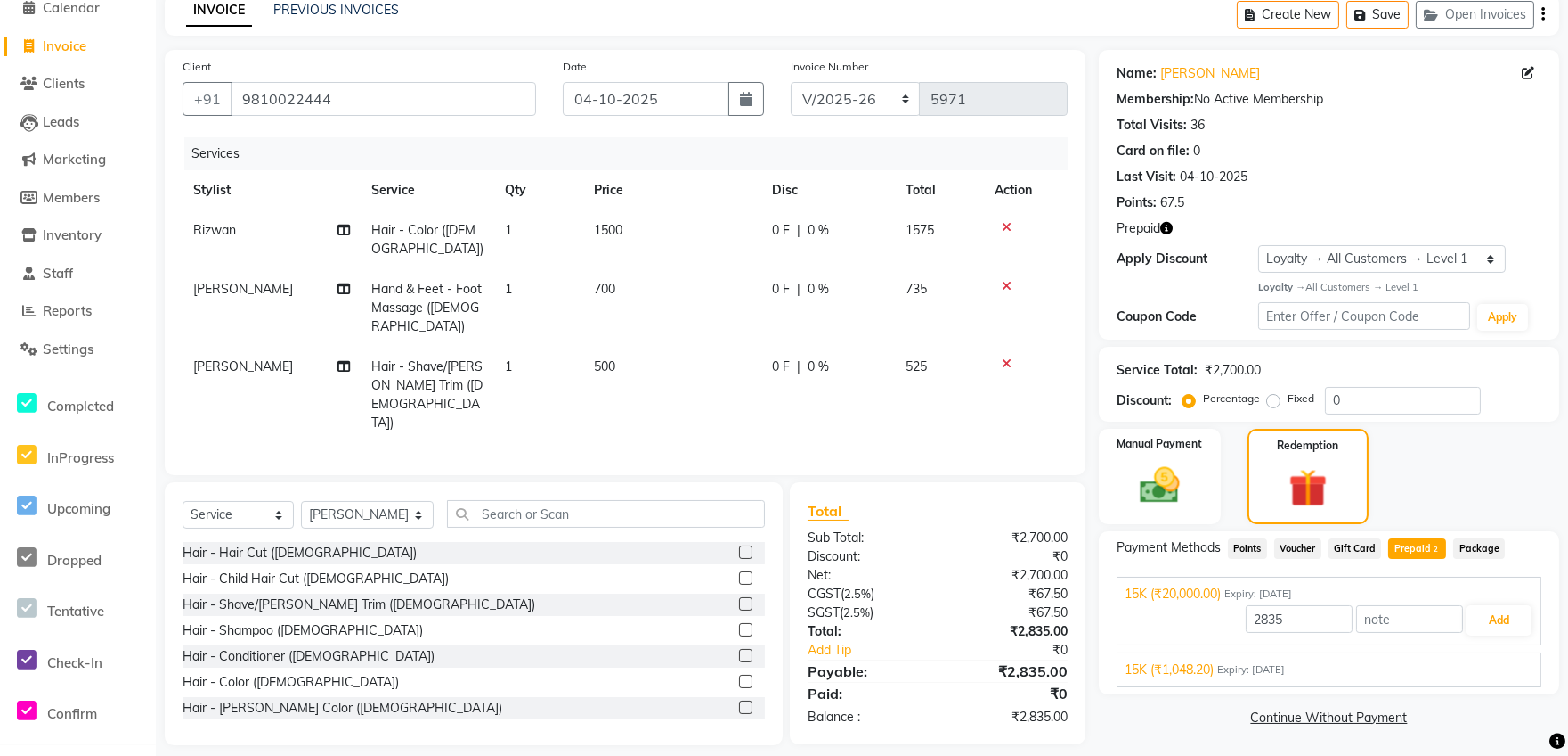
click at [1267, 603] on div "15K (₹1,048.20) Expiry: [DATE]" at bounding box center [1329, 669] width 409 height 19
click at [1267, 603] on button "Add" at bounding box center [1499, 662] width 65 height 30
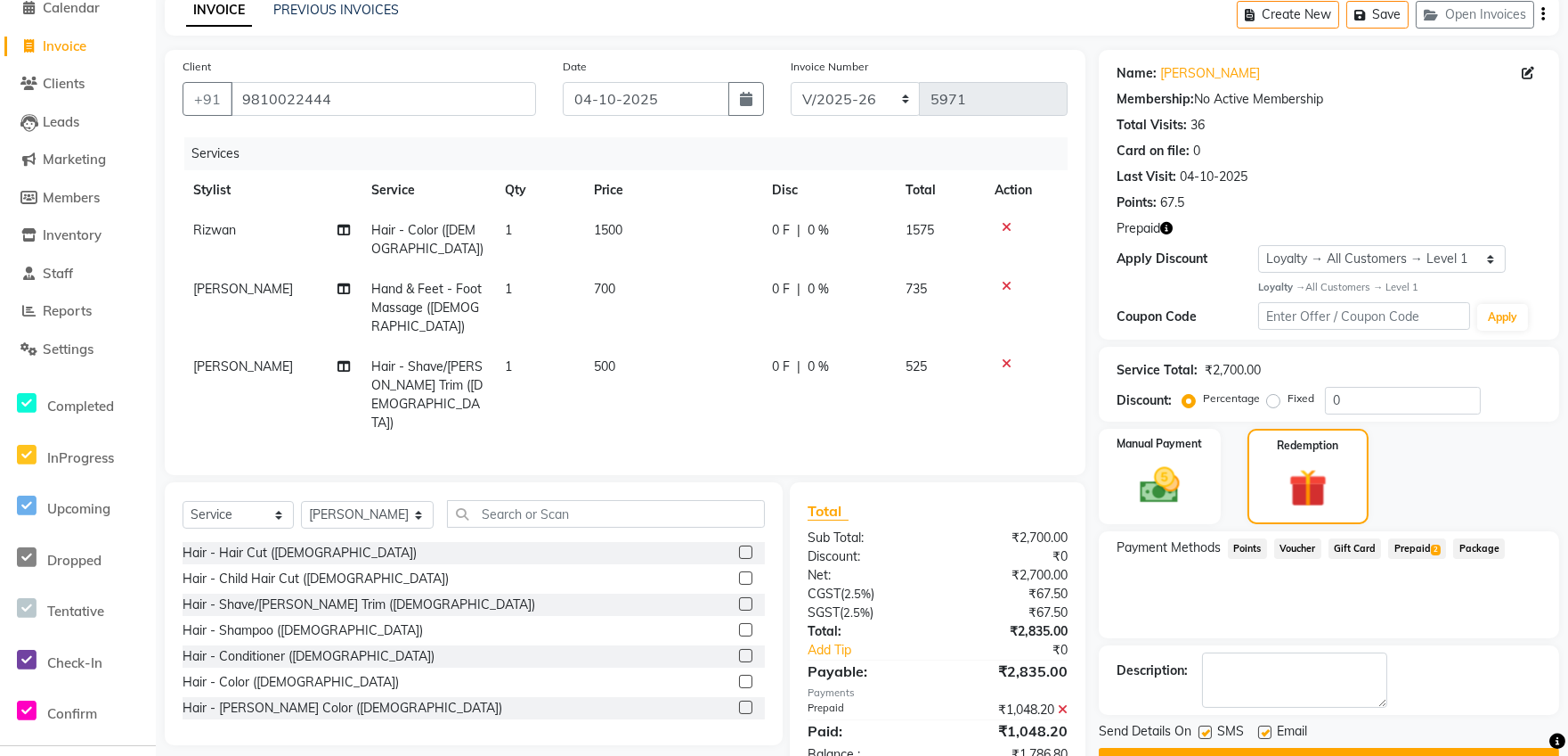
scroll to position [165, 0]
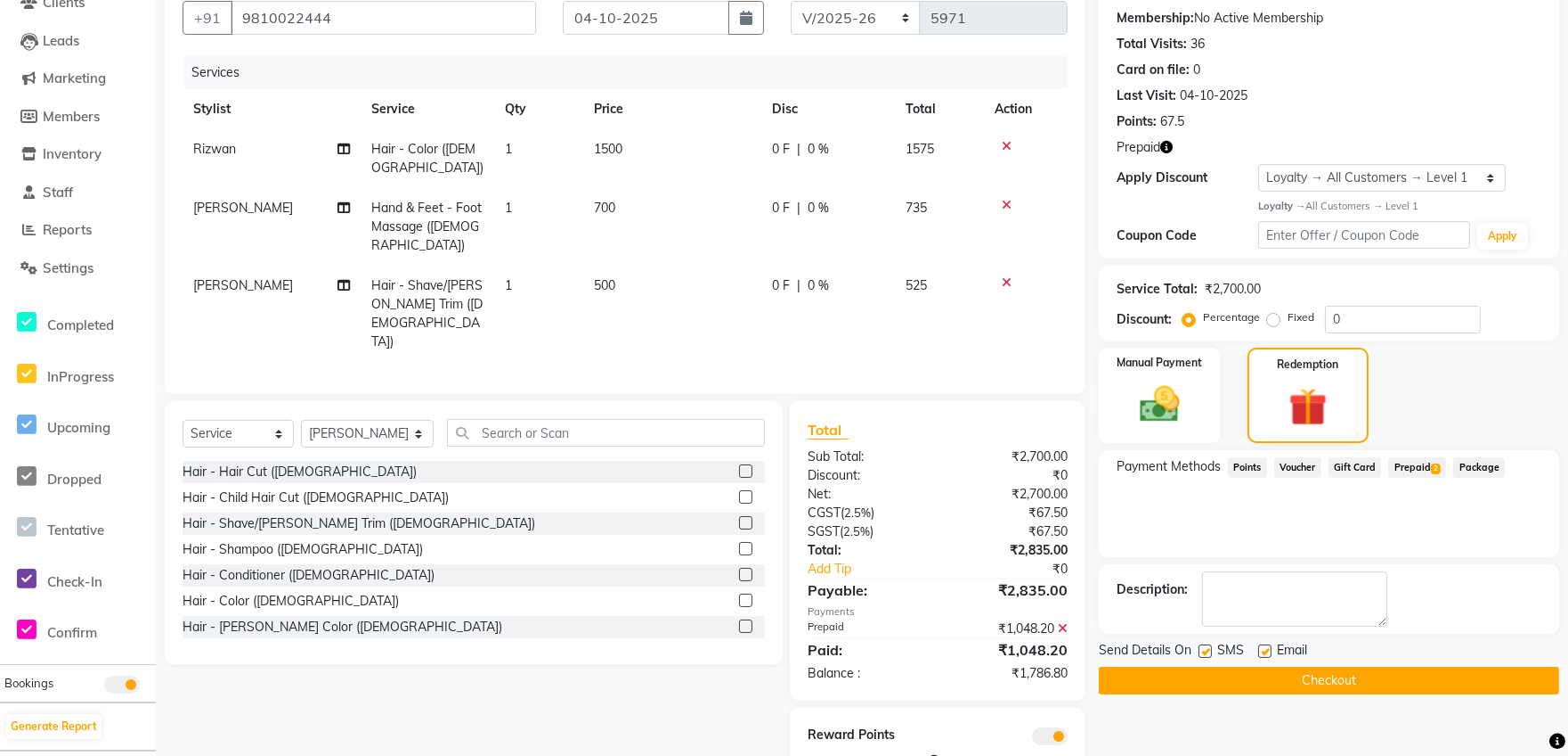
click at [1267, 468] on span "Prepaid 2" at bounding box center [1417, 467] width 58 height 21
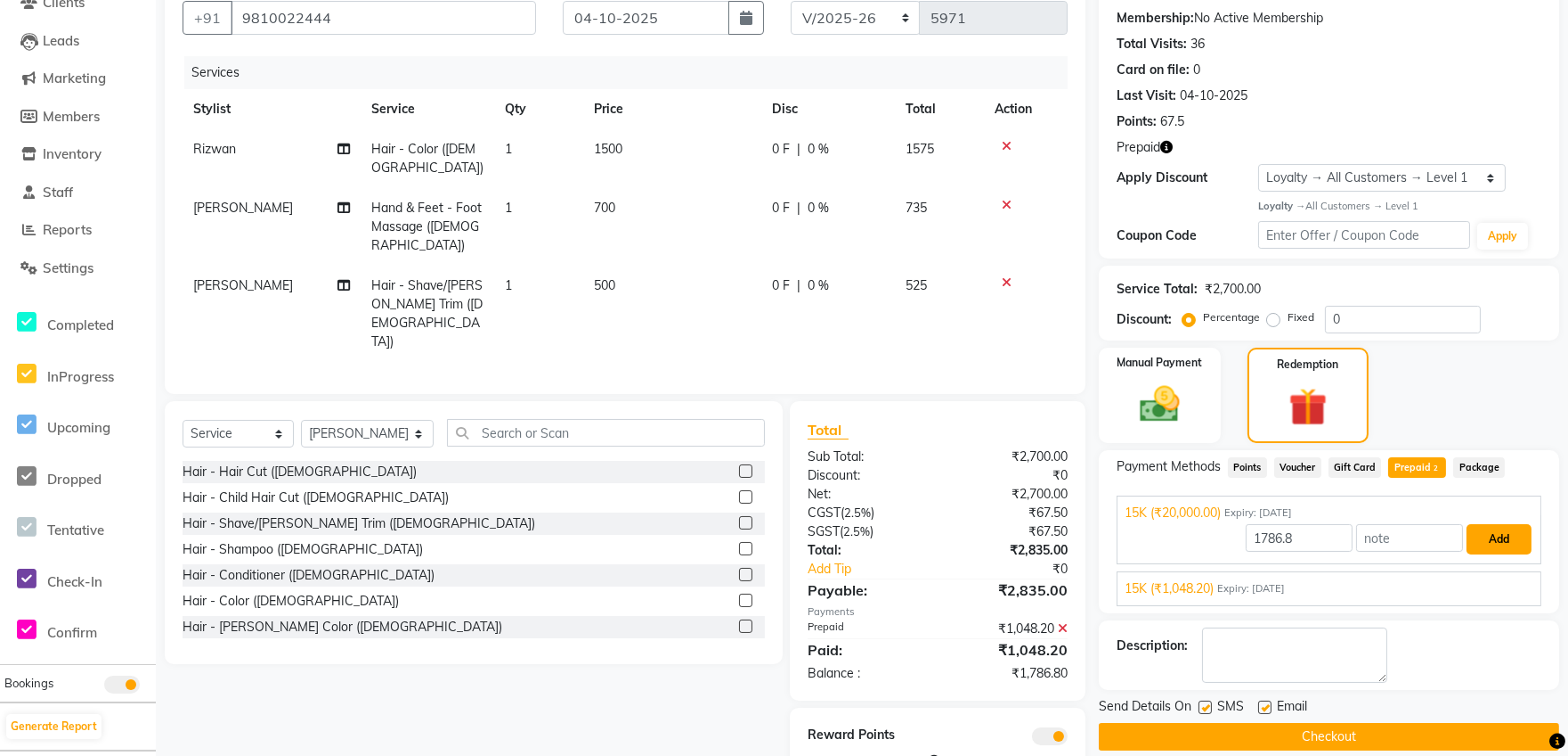
click at [1267, 536] on button "Add" at bounding box center [1499, 539] width 65 height 30
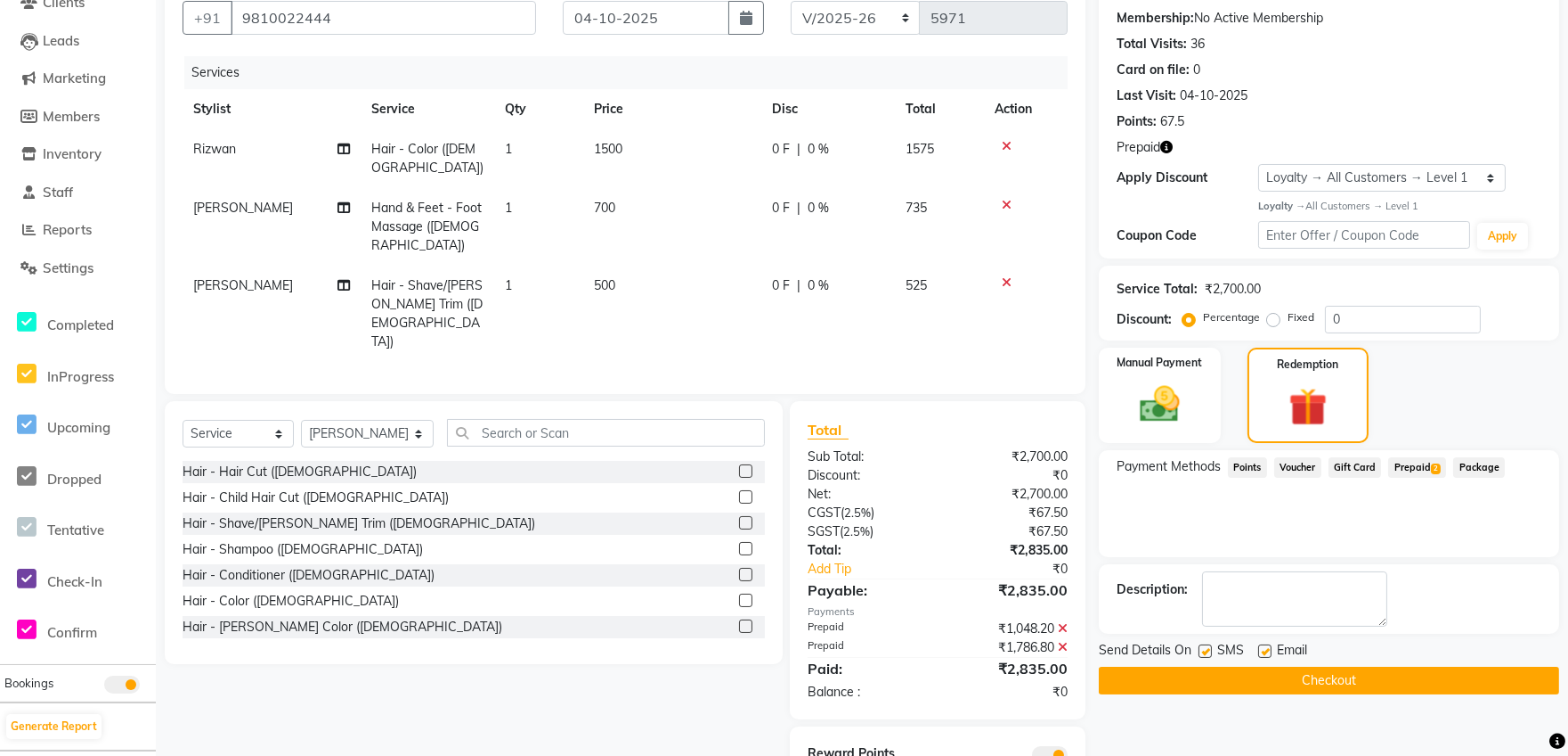
click at [1267, 603] on button "Checkout" at bounding box center [1330, 680] width 461 height 28
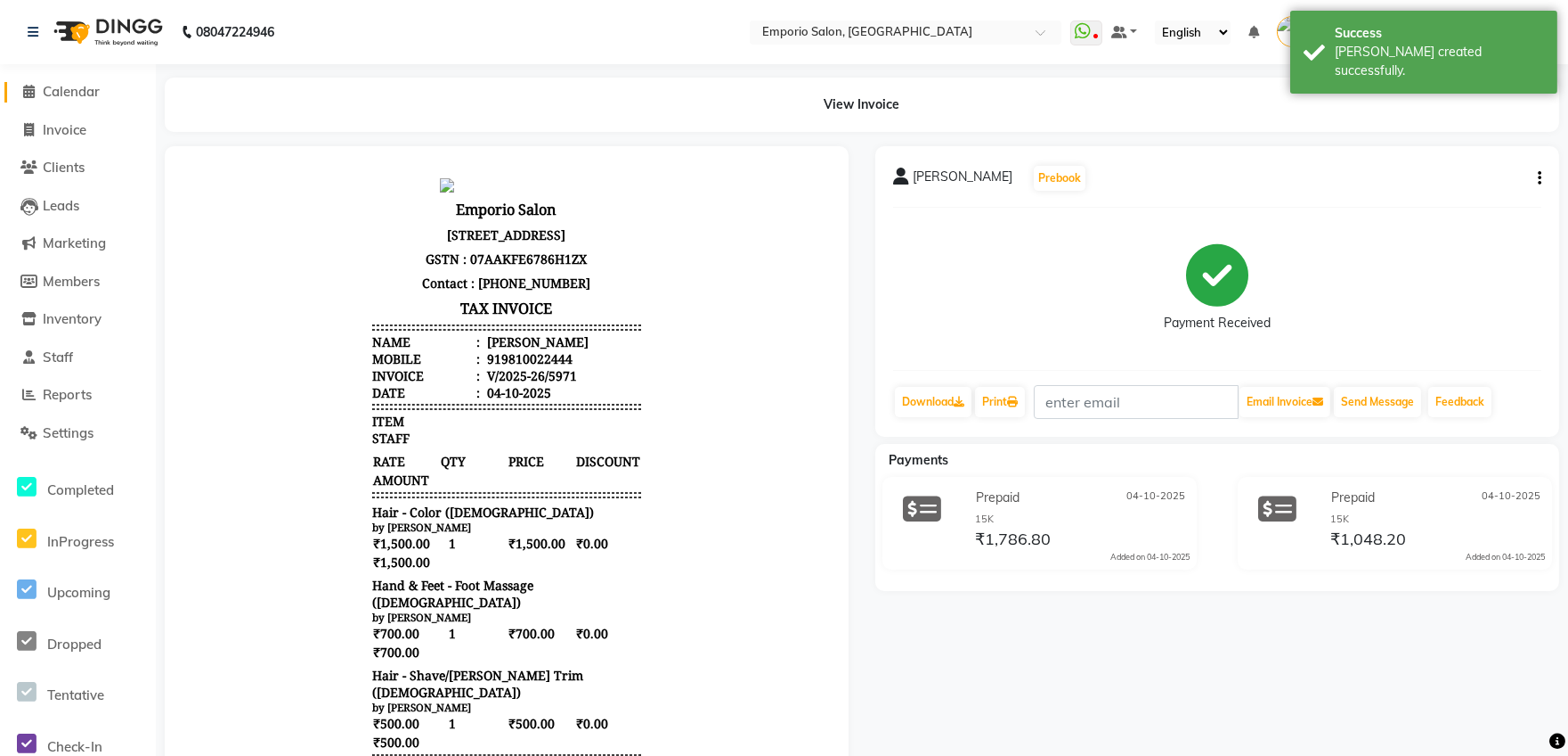
click at [72, 88] on span "Calendar" at bounding box center [71, 91] width 57 height 17
